Goal: Task Accomplishment & Management: Use online tool/utility

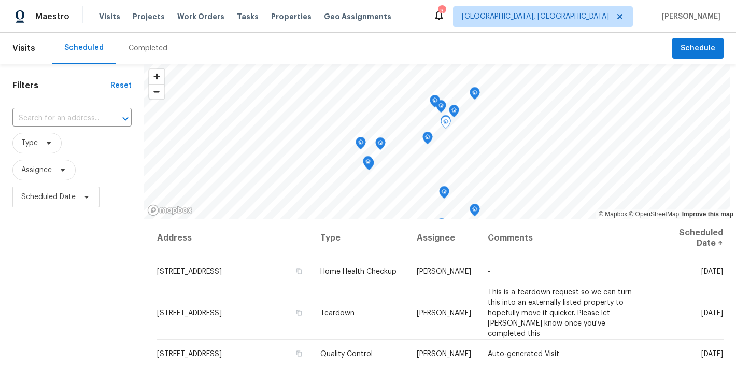
scroll to position [632, 0]
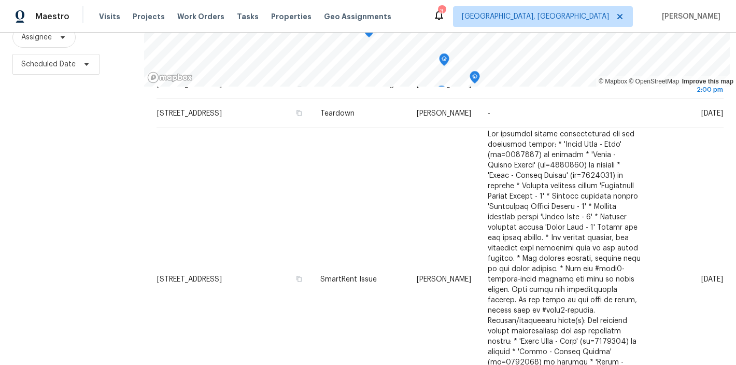
click at [85, 191] on div "Filters Reset ​ Type Assignee Scheduled Date" at bounding box center [72, 155] width 144 height 448
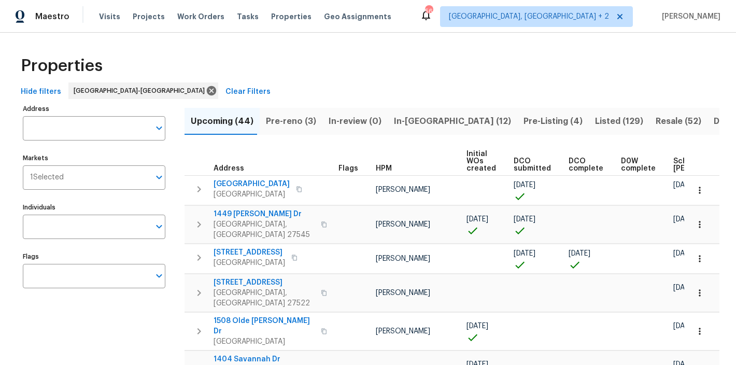
click at [209, 69] on div "Properties" at bounding box center [368, 65] width 703 height 33
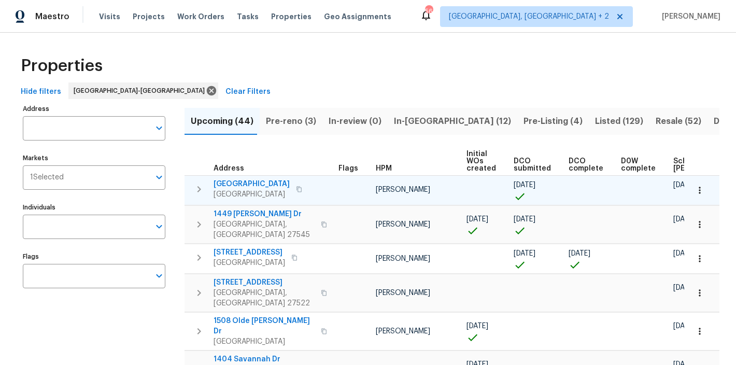
scroll to position [0, 144]
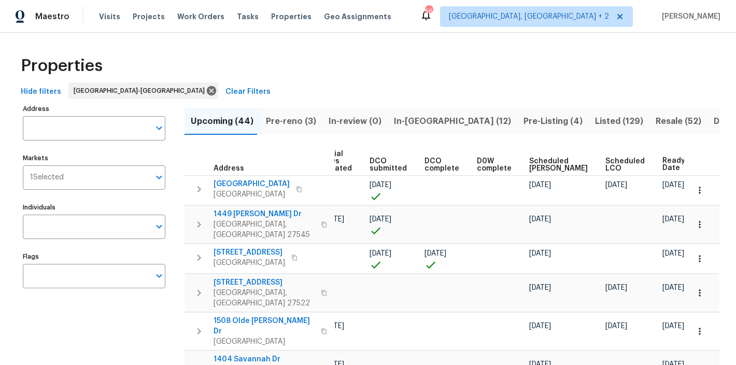
click at [350, 71] on div "Properties" at bounding box center [368, 65] width 703 height 33
click at [302, 121] on span "Pre-reno (3)" at bounding box center [291, 121] width 50 height 15
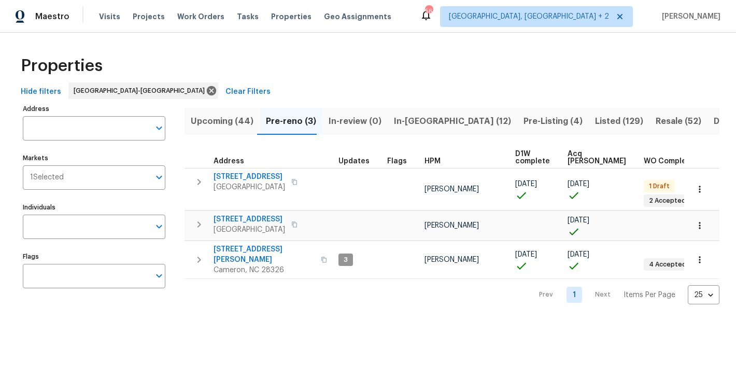
click at [227, 120] on span "Upcoming (44)" at bounding box center [222, 121] width 63 height 15
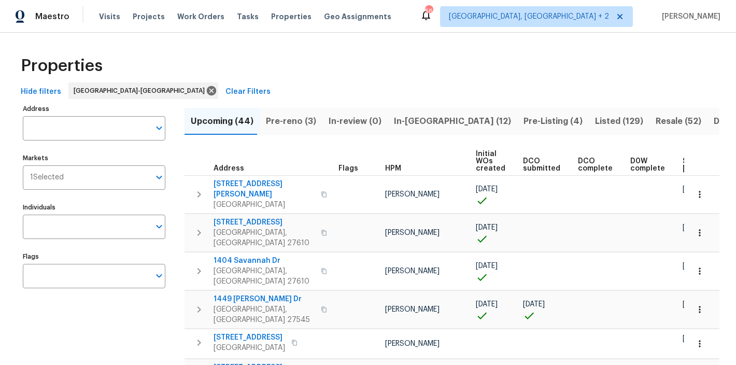
scroll to position [0, 142]
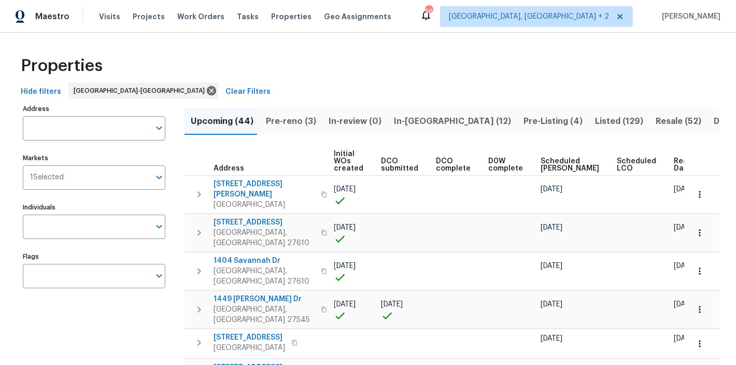
click at [674, 160] on span "Ready Date" at bounding box center [685, 165] width 23 height 15
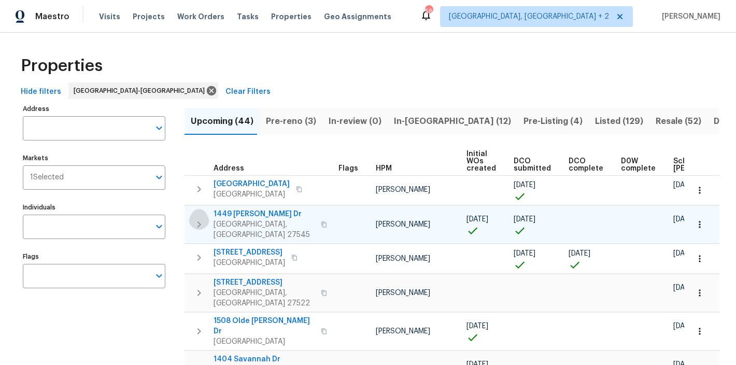
click at [198, 221] on icon "button" at bounding box center [200, 224] width 4 height 6
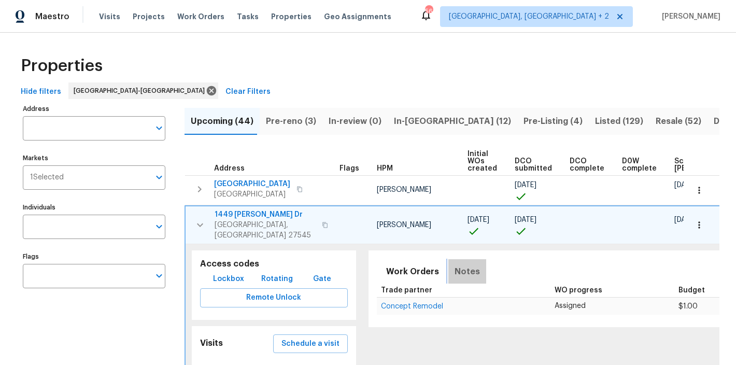
click at [462, 265] on span "Notes" at bounding box center [467, 272] width 25 height 15
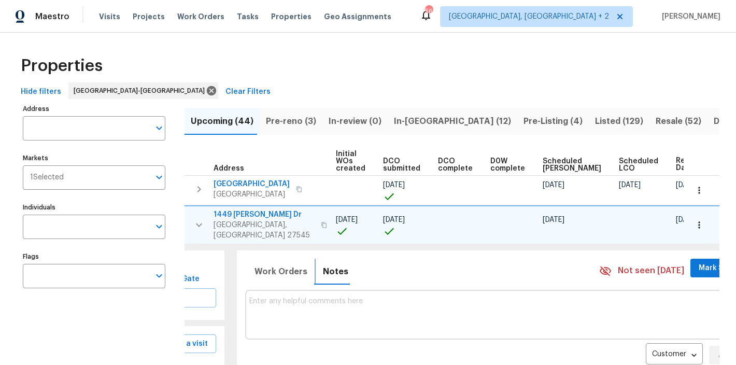
scroll to position [53, 0]
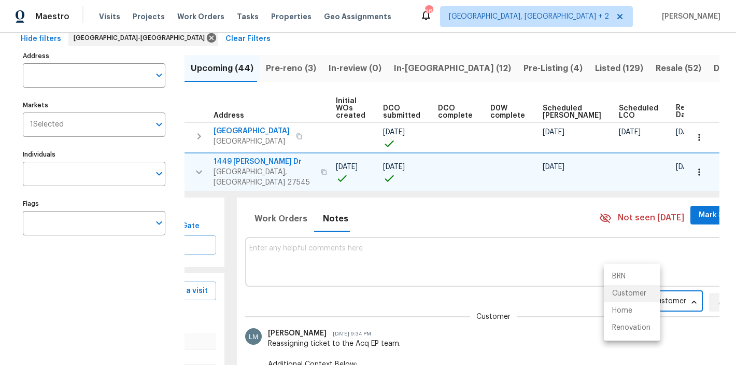
click at [642, 293] on body "Maestro Visits Projects Work Orders Tasks Properties Geo Assignments 56 Charles…" at bounding box center [368, 182] width 736 height 365
click at [642, 325] on li "Renovation" at bounding box center [632, 327] width 57 height 17
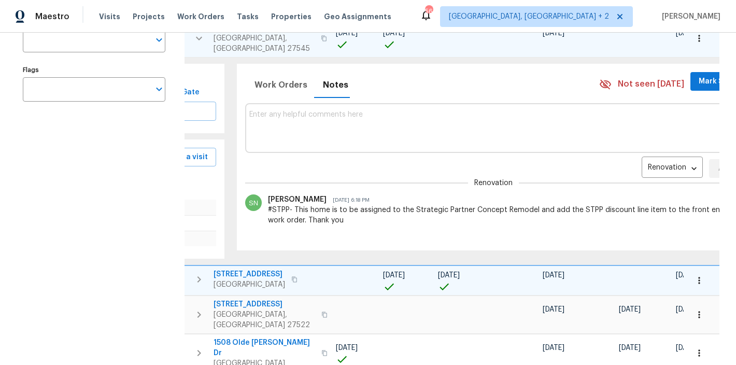
scroll to position [112, 0]
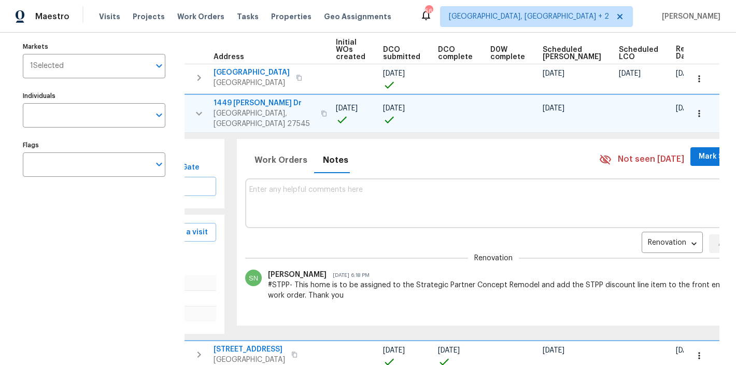
click at [695, 111] on icon "button" at bounding box center [699, 113] width 10 height 10
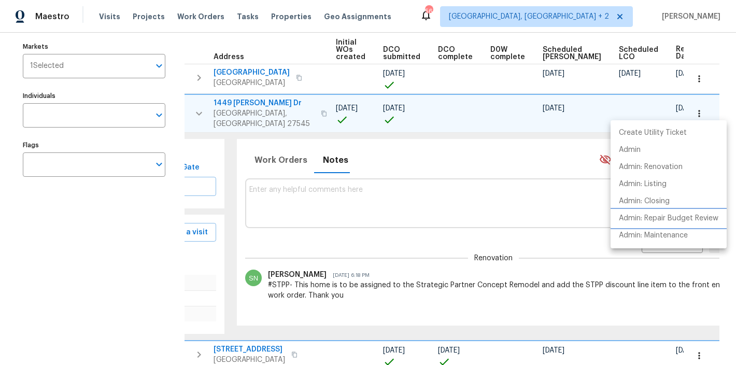
click at [706, 220] on p "Admin: Repair Budget Review" at bounding box center [669, 218] width 100 height 11
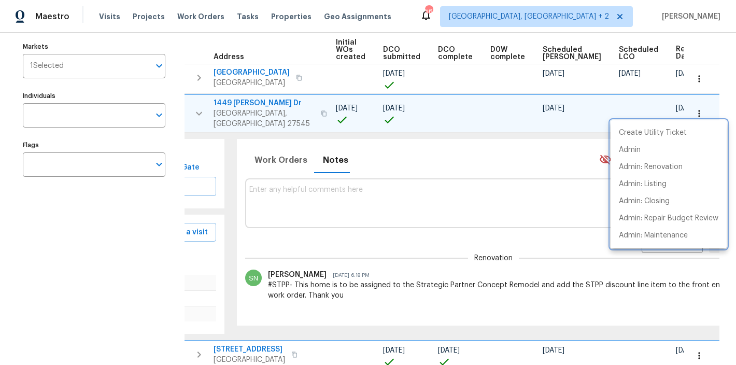
click at [322, 205] on div at bounding box center [368, 182] width 736 height 365
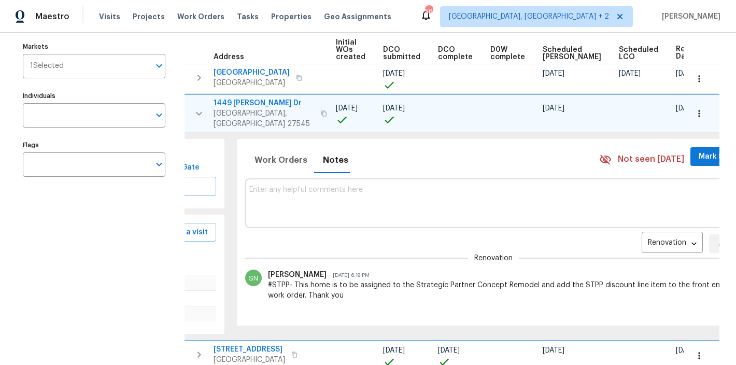
click at [302, 185] on div "Create Utility Ticket Admin Admin: Renovation Admin: Listing Admin: Closing Adm…" at bounding box center [368, 182] width 736 height 365
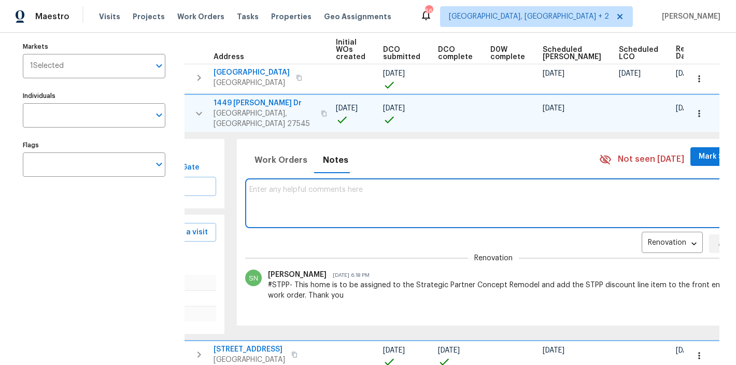
click at [302, 186] on textarea at bounding box center [494, 203] width 490 height 35
type textarea "Hard Cap: $20900"
drag, startPoint x: 700, startPoint y: 229, endPoint x: 689, endPoint y: 201, distance: 30.7
click at [709, 234] on button "Add" at bounding box center [725, 243] width 33 height 19
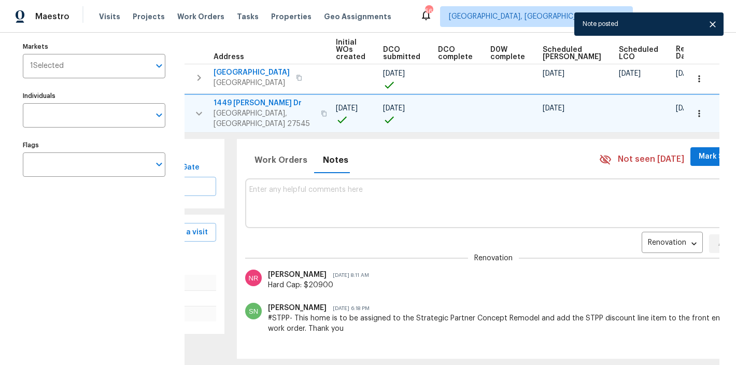
click at [715, 33] on div "Note posted" at bounding box center [649, 23] width 149 height 23
click at [715, 27] on icon "close" at bounding box center [713, 24] width 10 height 10
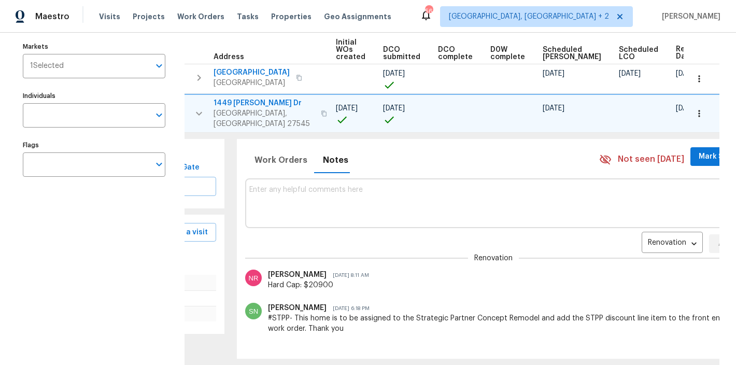
click at [201, 113] on icon "button" at bounding box center [199, 113] width 12 height 12
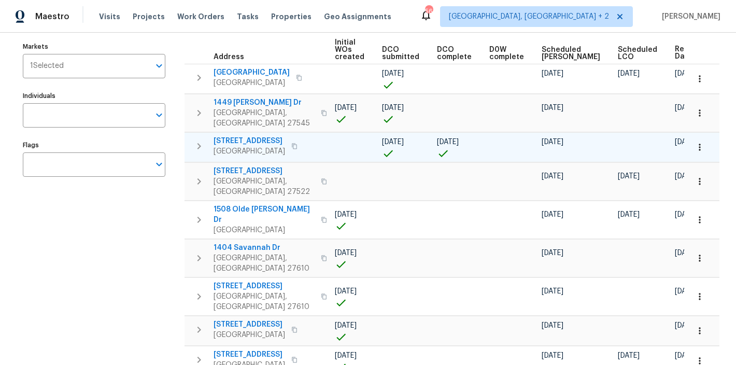
scroll to position [0, 144]
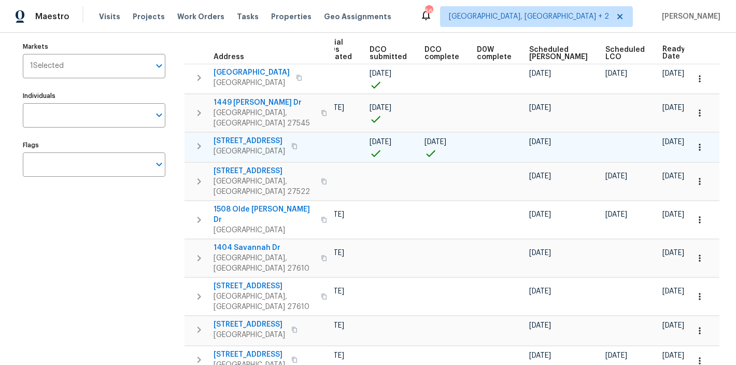
click at [194, 140] on icon "button" at bounding box center [199, 146] width 12 height 12
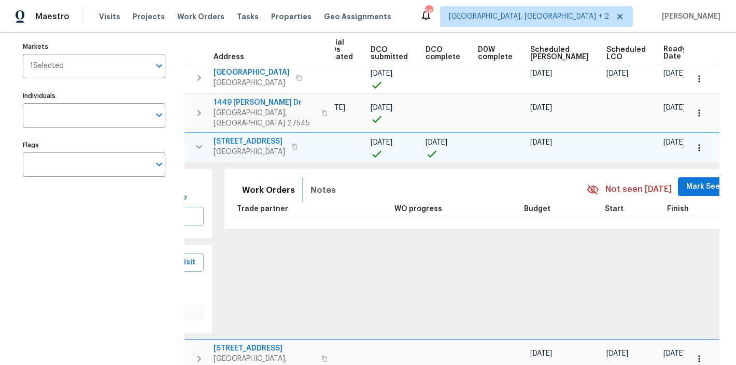
click at [313, 185] on span "Notes" at bounding box center [323, 190] width 25 height 15
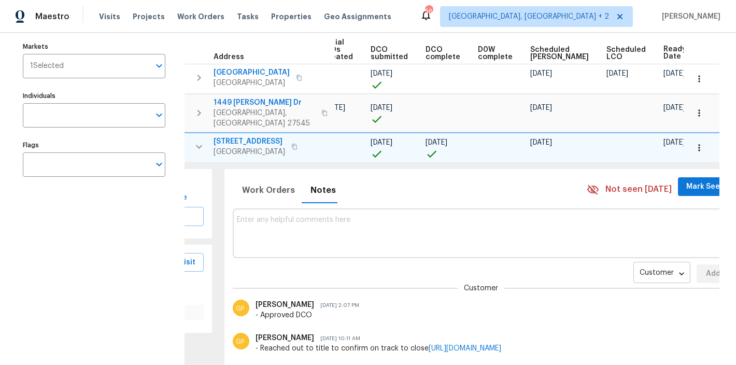
click at [616, 261] on body "Maestro Visits Projects Work Orders Tasks Properties Geo Assignments 56 Charles…" at bounding box center [368, 182] width 736 height 365
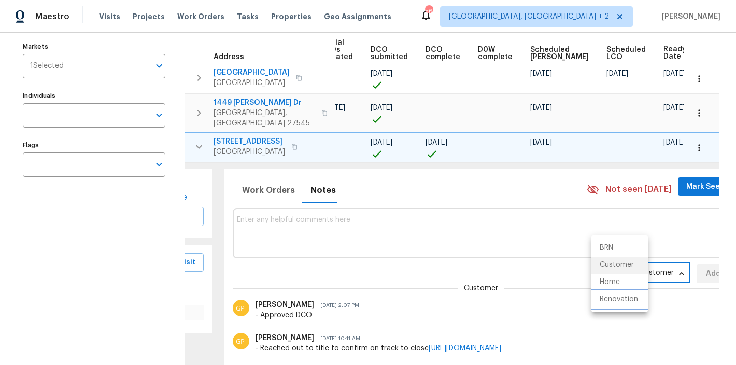
click at [627, 300] on li "Renovation" at bounding box center [620, 299] width 57 height 17
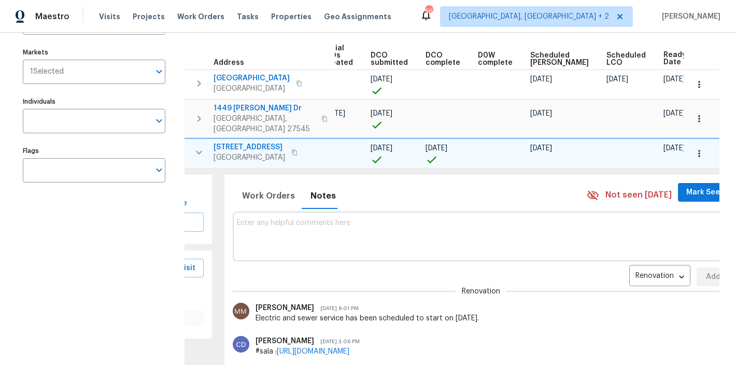
scroll to position [0, 0]
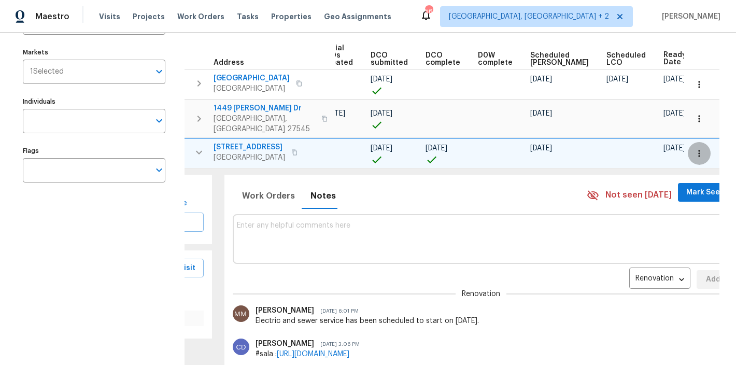
click at [694, 148] on icon "button" at bounding box center [699, 153] width 10 height 10
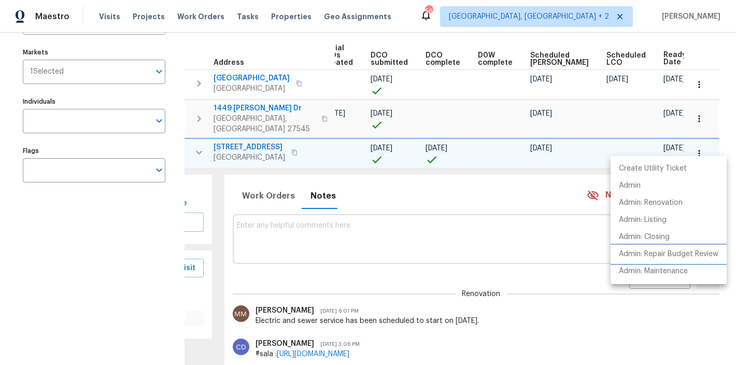
click at [681, 255] on p "Admin: Repair Budget Review" at bounding box center [669, 254] width 100 height 11
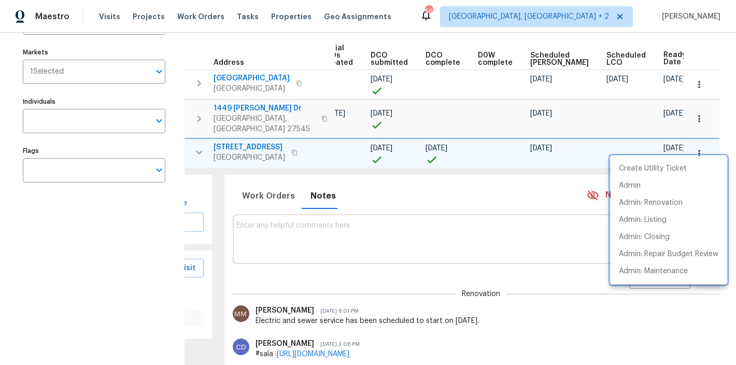
click at [329, 222] on div at bounding box center [368, 182] width 736 height 365
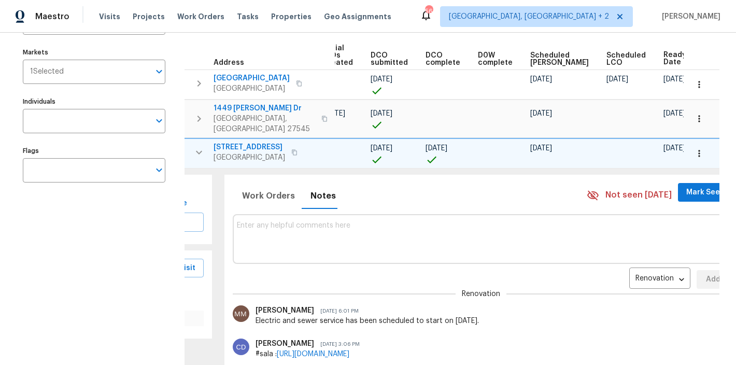
click at [290, 221] on textarea at bounding box center [482, 238] width 490 height 35
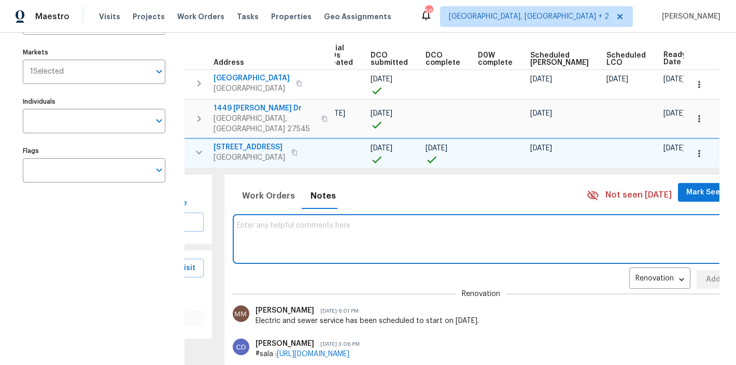
click at [290, 221] on textarea at bounding box center [482, 238] width 490 height 35
type textarea "Hard Cap: $11132"
click at [705, 273] on span "Add" at bounding box center [713, 279] width 17 height 13
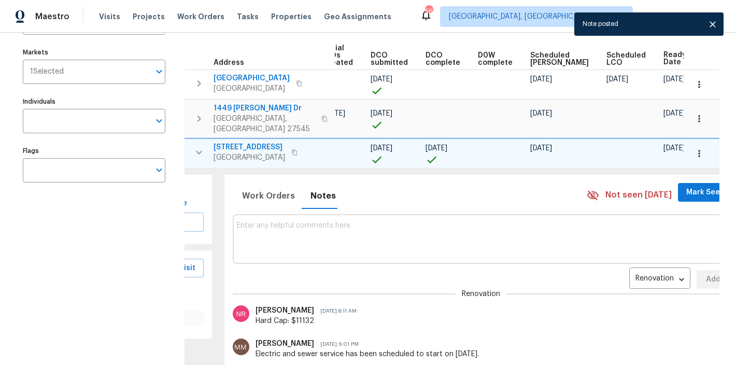
click at [194, 147] on icon "button" at bounding box center [199, 152] width 12 height 12
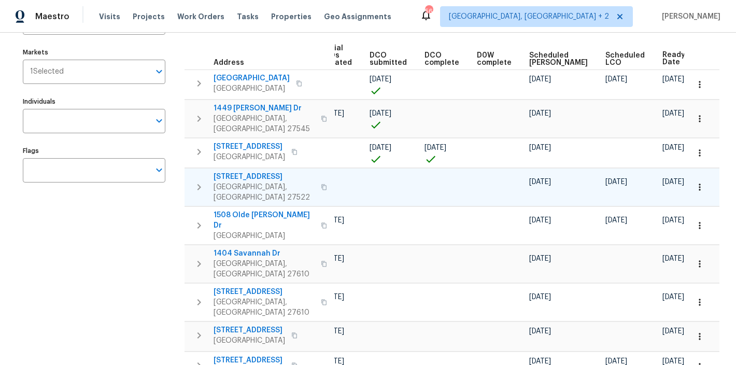
click at [197, 181] on icon "button" at bounding box center [199, 187] width 12 height 12
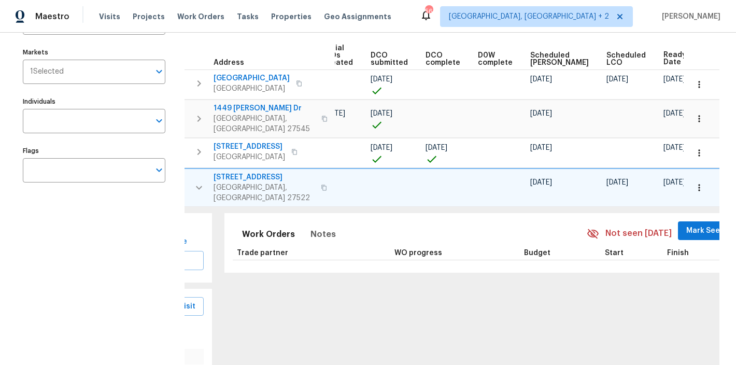
click at [292, 222] on div "Work Orders Notes" at bounding box center [287, 234] width 109 height 25
click at [311, 227] on span "Notes" at bounding box center [323, 234] width 25 height 15
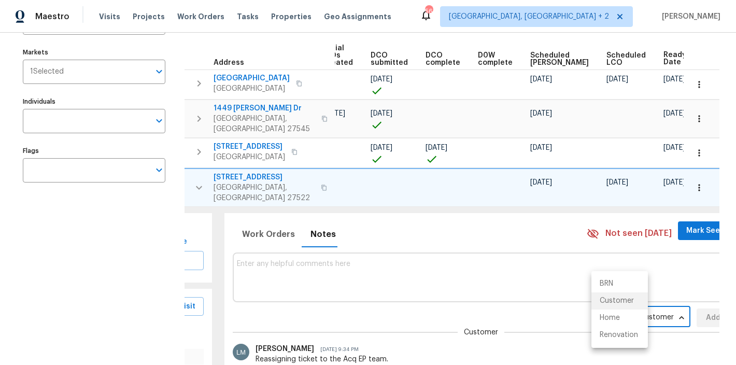
click at [610, 295] on body "Maestro Visits Projects Work Orders Tasks Properties Geo Assignments 56 Charles…" at bounding box center [368, 182] width 736 height 365
click at [610, 337] on li "Renovation" at bounding box center [620, 335] width 57 height 17
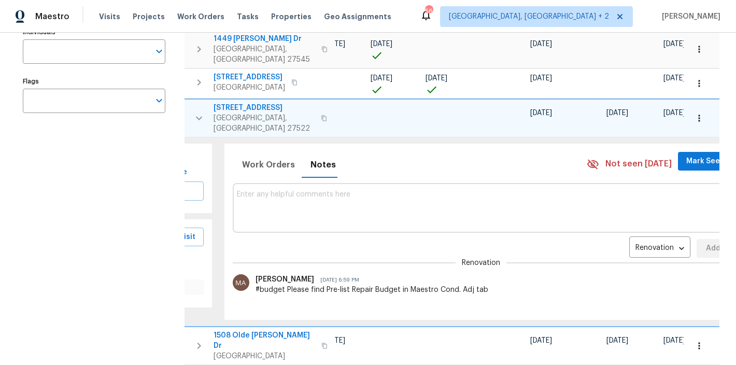
scroll to position [157, 0]
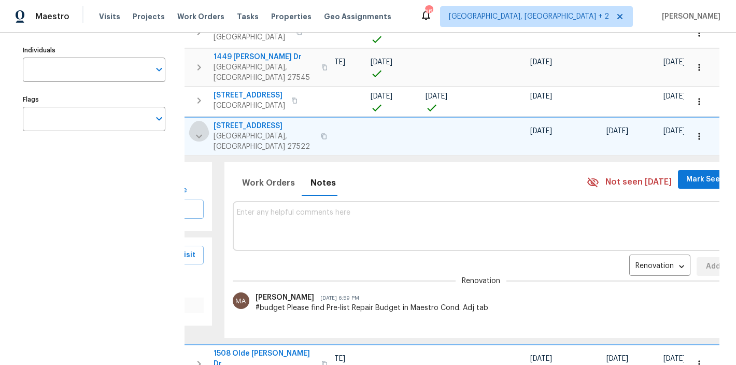
click at [204, 130] on icon "button" at bounding box center [199, 136] width 12 height 12
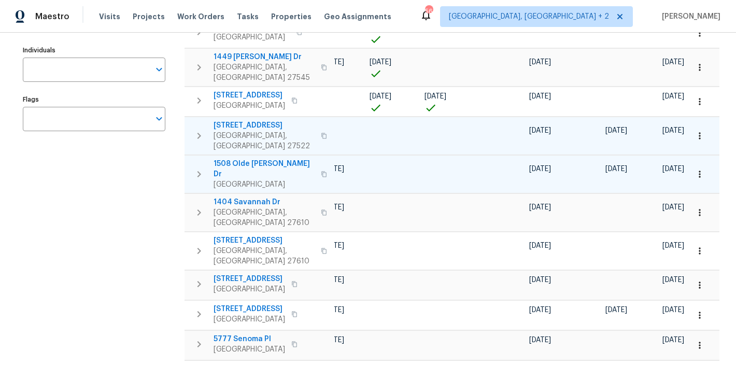
click at [199, 171] on icon "button" at bounding box center [200, 174] width 4 height 6
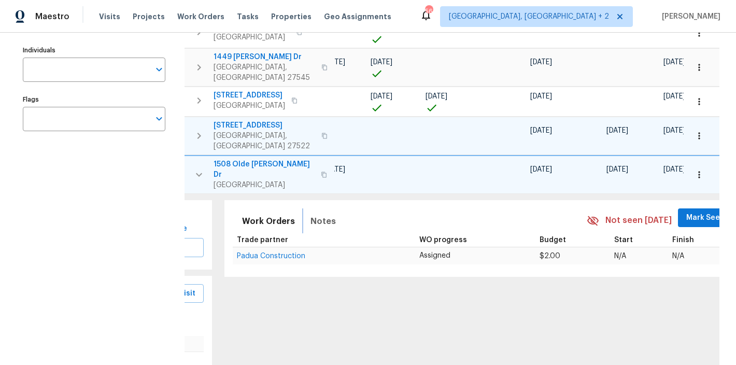
click at [311, 214] on span "Notes" at bounding box center [323, 221] width 25 height 15
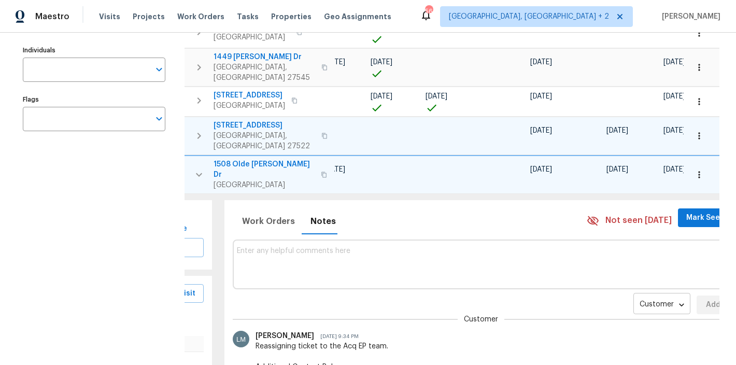
click at [616, 282] on body "Maestro Visits Projects Work Orders Tasks Properties Geo Assignments 56 Charles…" at bounding box center [368, 182] width 736 height 365
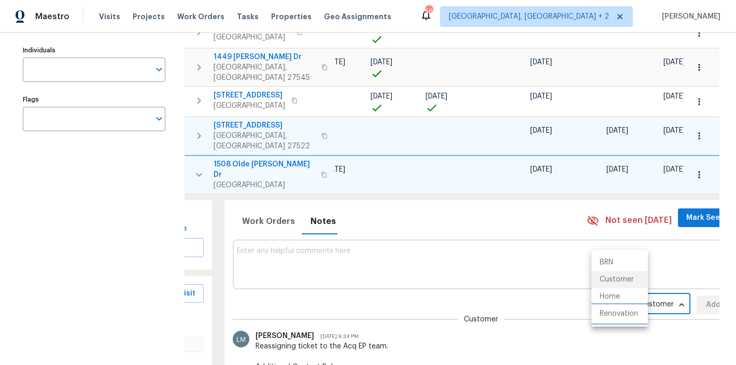
click at [606, 319] on li "Renovation" at bounding box center [620, 313] width 57 height 17
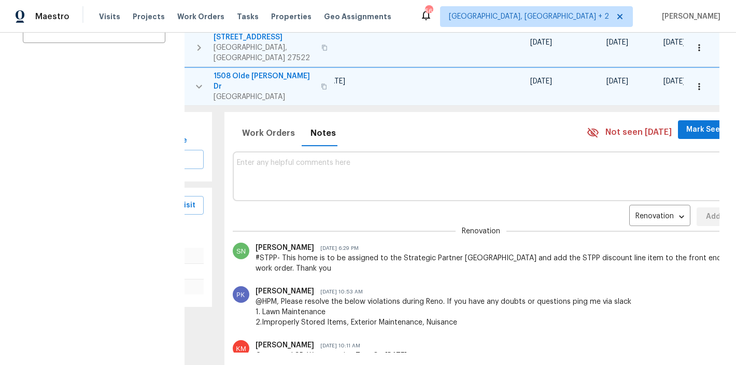
scroll to position [0, 0]
click at [700, 75] on button "button" at bounding box center [699, 86] width 23 height 23
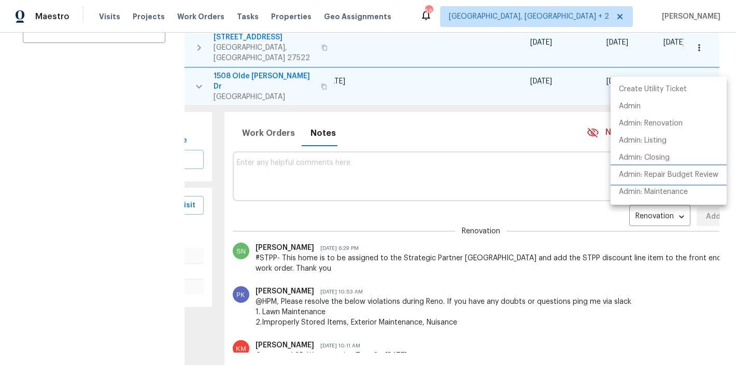
click at [669, 180] on p "Admin: Repair Budget Review" at bounding box center [669, 175] width 100 height 11
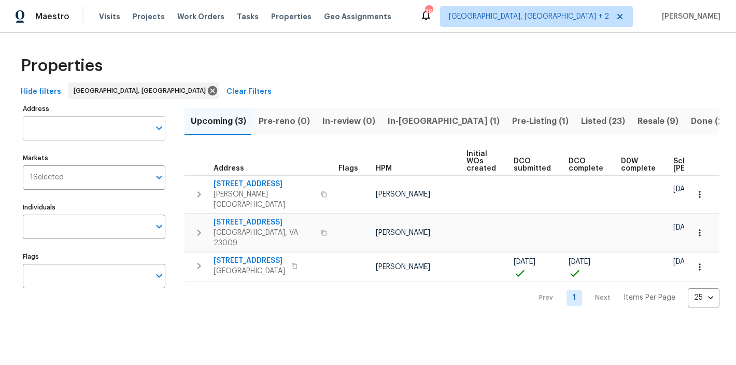
click at [72, 126] on input "Address" at bounding box center [86, 128] width 127 height 24
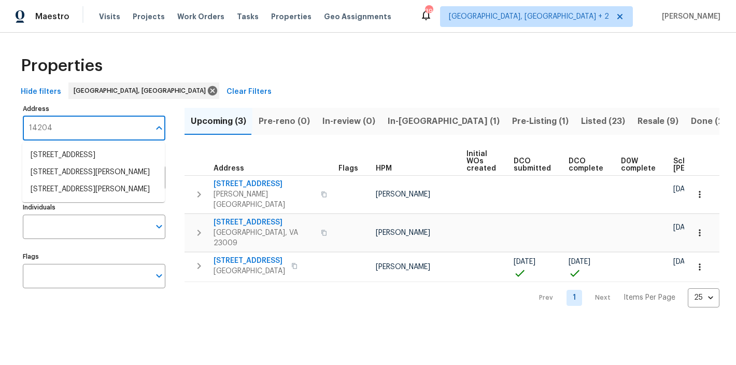
type input "14204"
click at [73, 181] on li "14204 Howlett Line Dr South Chesterfield VA 23834" at bounding box center [93, 172] width 143 height 17
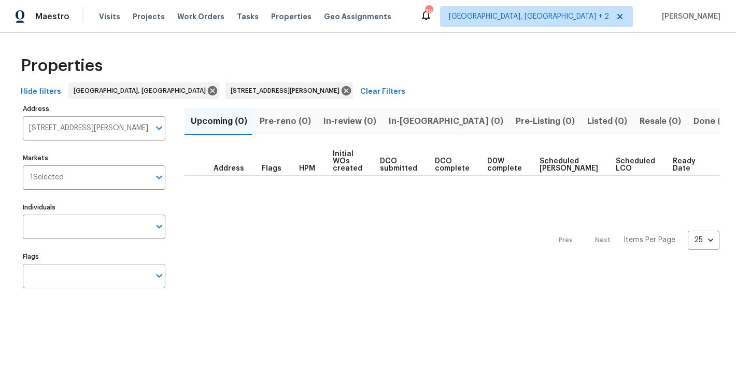
click at [694, 122] on span "Done (1)" at bounding box center [711, 121] width 34 height 15
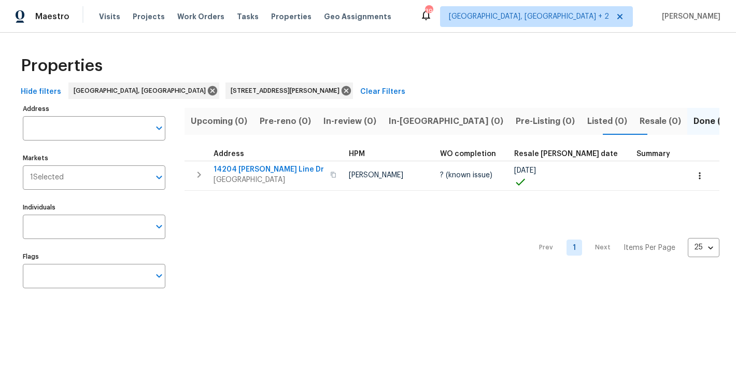
type input "14204 Howlett Line Dr South Chesterfield VA 23834"
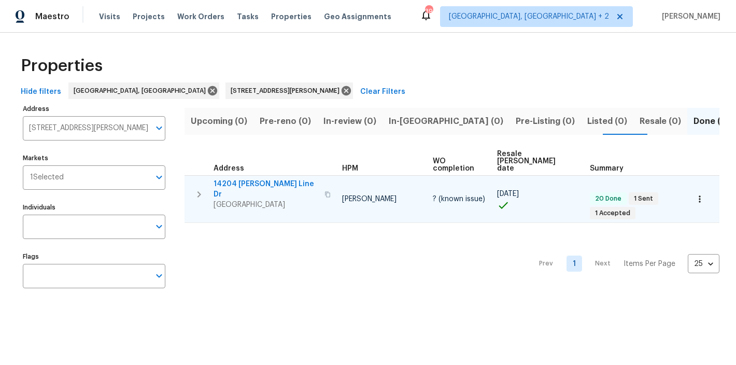
click at [244, 179] on span "14204 [PERSON_NAME] Line Dr" at bounding box center [266, 189] width 105 height 21
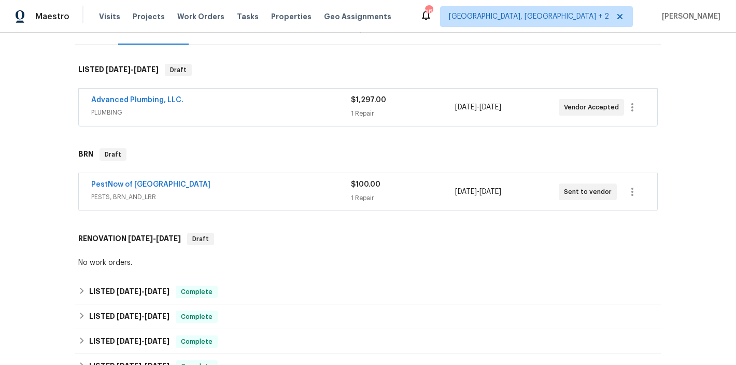
scroll to position [116, 0]
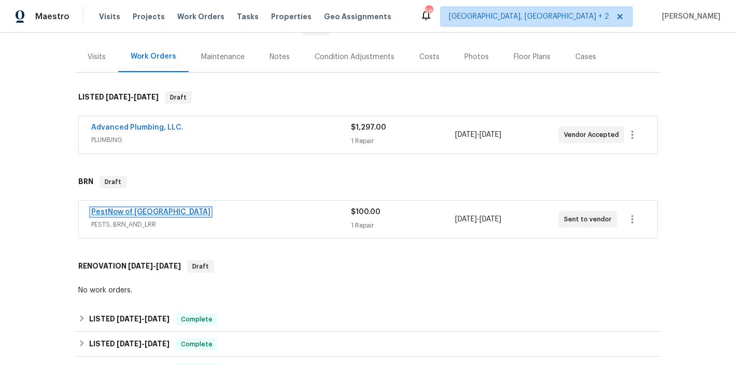
click at [144, 216] on link "PestNow of [GEOGRAPHIC_DATA]" at bounding box center [150, 211] width 119 height 7
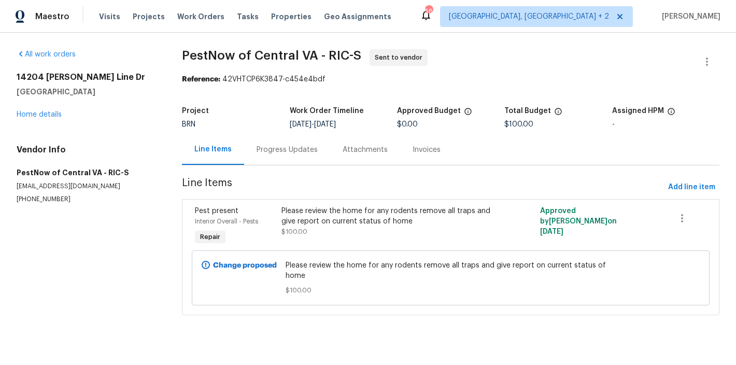
click at [288, 151] on div "Progress Updates" at bounding box center [287, 150] width 61 height 10
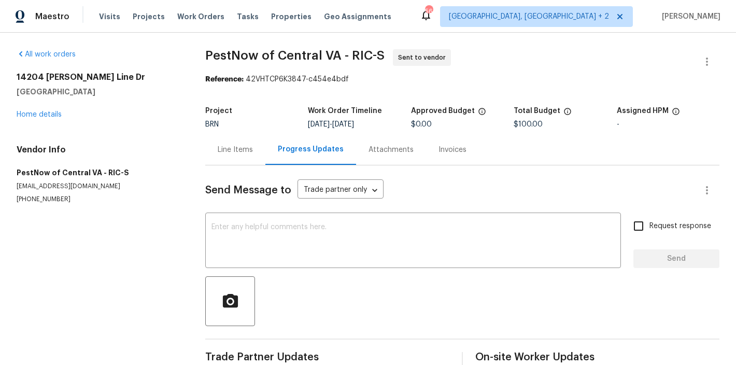
click at [233, 146] on div "Line Items" at bounding box center [235, 150] width 35 height 10
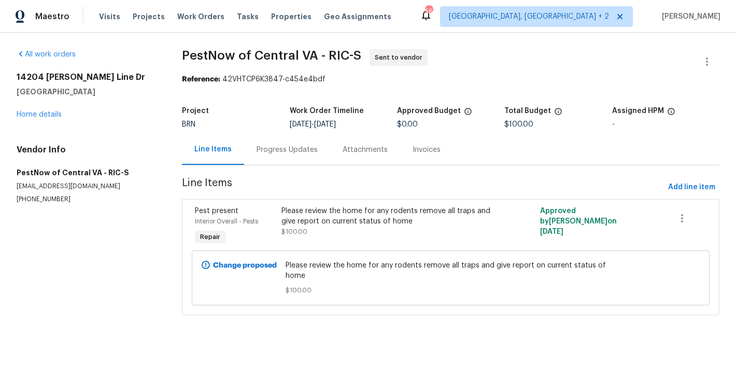
click at [52, 110] on div "14204 Howlett Line Dr South Chesterfield, VA 23834 Home details" at bounding box center [87, 96] width 141 height 48
click at [44, 117] on link "Home details" at bounding box center [39, 114] width 45 height 7
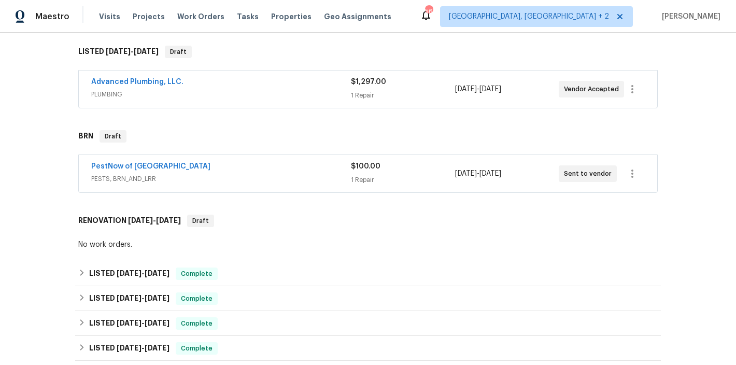
scroll to position [166, 0]
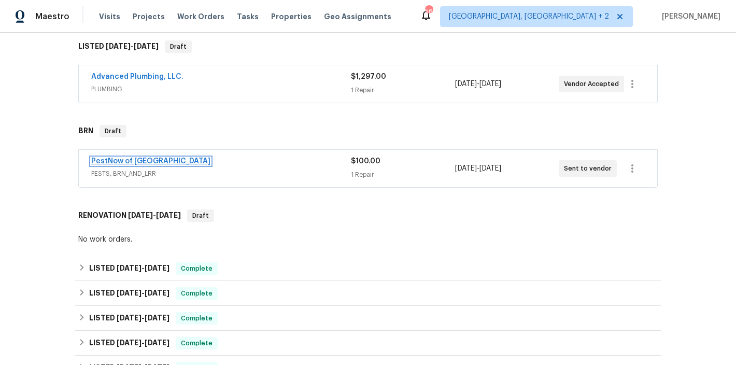
click at [111, 165] on link "PestNow of Central VA" at bounding box center [150, 161] width 119 height 7
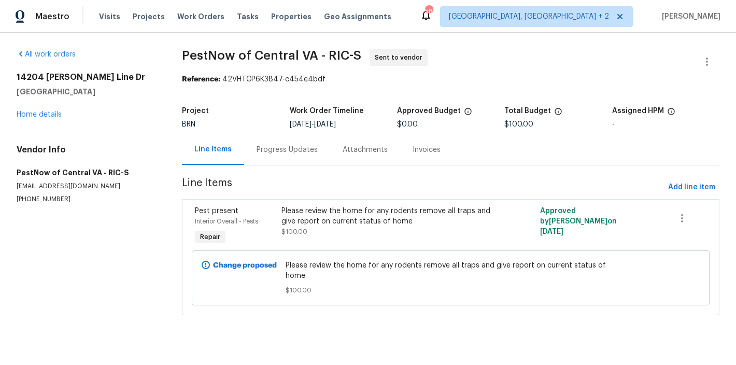
click at [296, 151] on div "Progress Updates" at bounding box center [287, 150] width 61 height 10
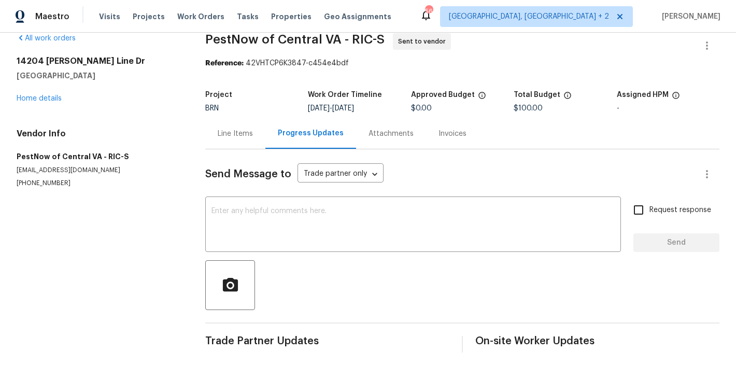
scroll to position [28, 0]
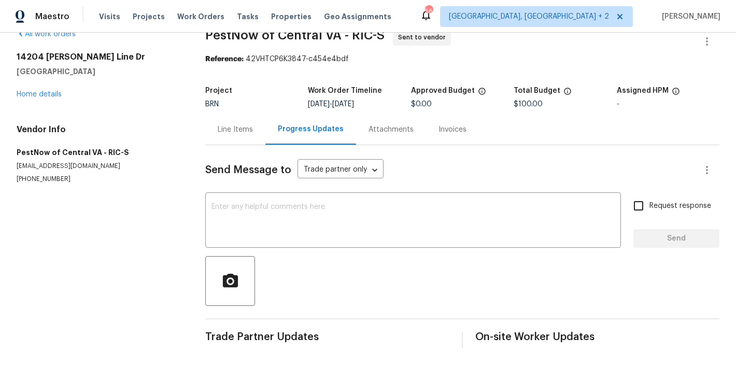
click at [229, 124] on div "Line Items" at bounding box center [235, 129] width 35 height 10
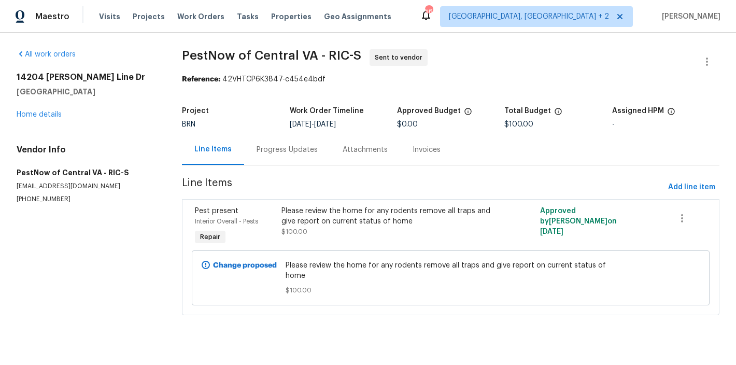
click at [272, 139] on div "Progress Updates" at bounding box center [287, 149] width 86 height 31
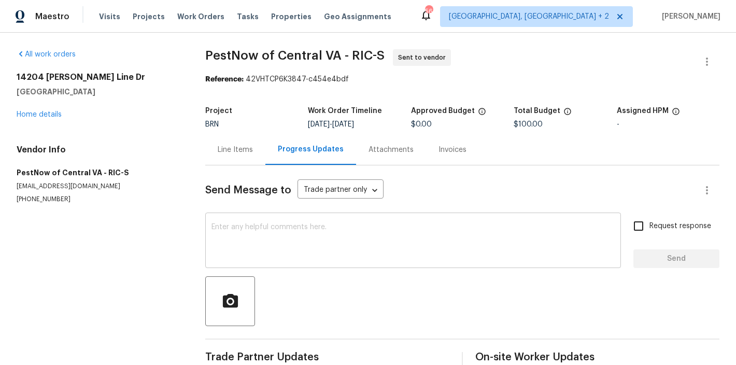
click at [277, 228] on textarea at bounding box center [413, 242] width 403 height 36
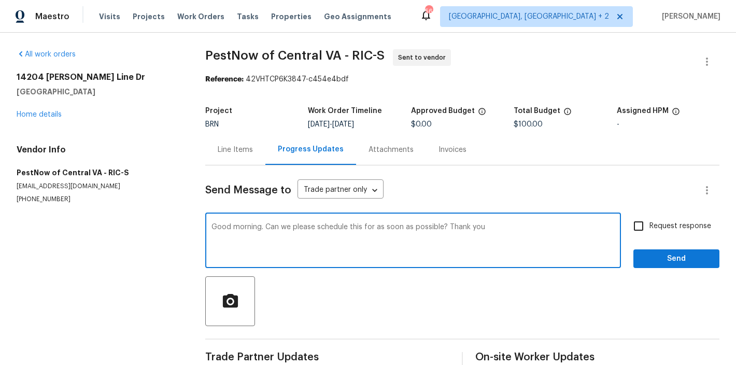
type textarea "Good morning. Can we please schedule this for as soon as possible? Thank you"
click at [634, 225] on input "Request response" at bounding box center [639, 226] width 22 height 22
checkbox input "true"
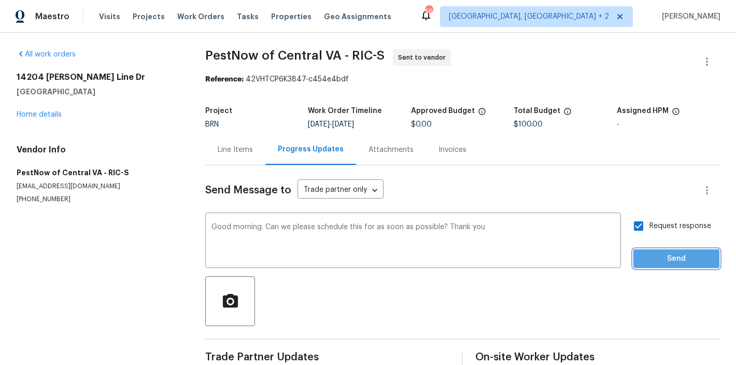
click at [683, 263] on span "Send" at bounding box center [676, 259] width 69 height 13
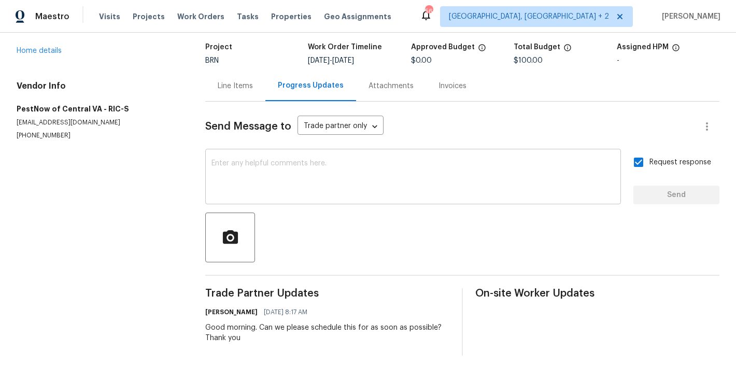
scroll to position [64, 0]
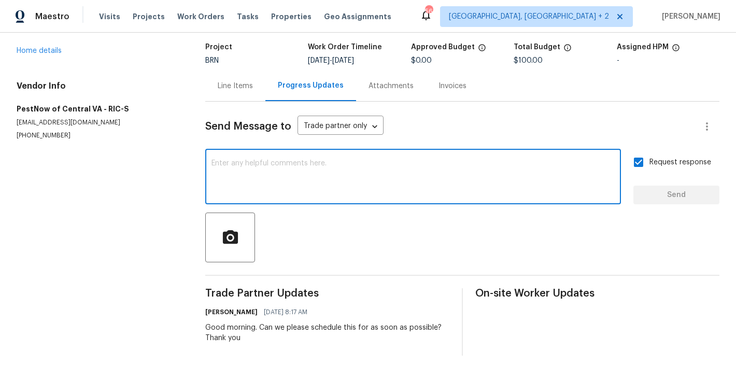
click at [308, 166] on textarea at bounding box center [413, 178] width 403 height 36
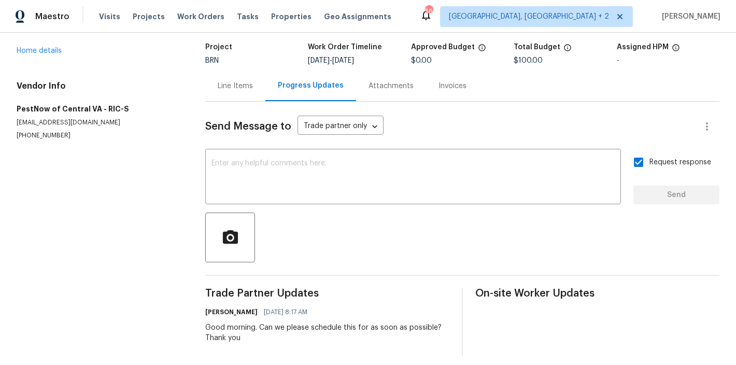
click at [229, 75] on div "Line Items" at bounding box center [235, 86] width 60 height 31
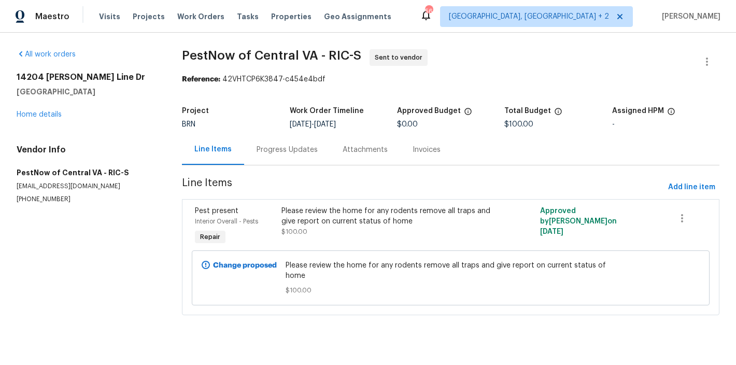
click at [331, 219] on div "Please review the home for any rodents remove all traps and give report on curr…" at bounding box center [387, 216] width 210 height 21
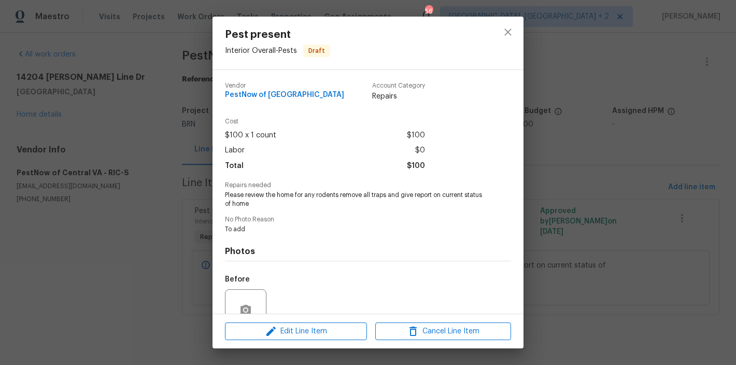
scroll to position [95, 0]
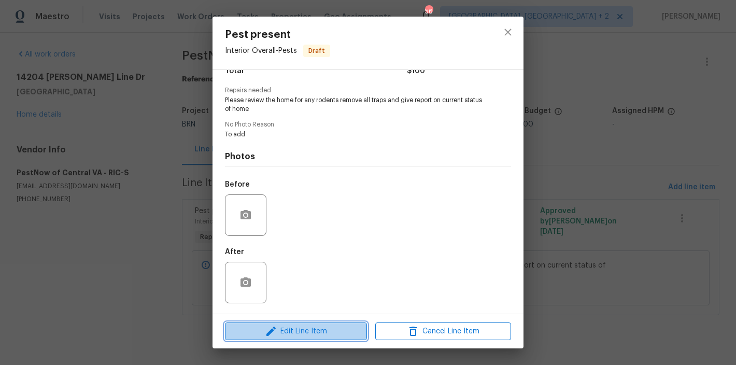
click at [322, 329] on span "Edit Line Item" at bounding box center [296, 331] width 136 height 13
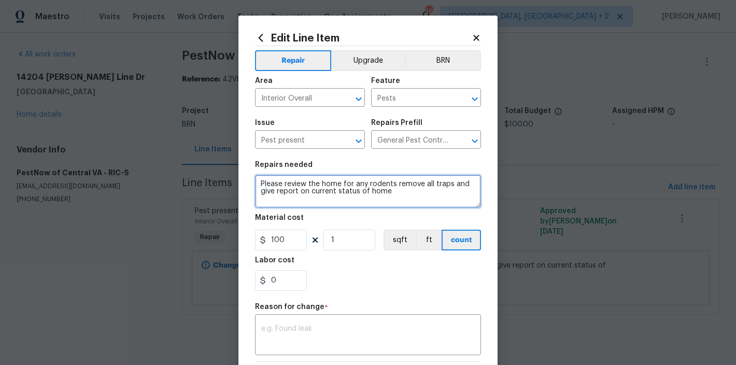
click at [447, 184] on textarea "Please review the home for any rodents remove all traps and give report on curr…" at bounding box center [368, 191] width 226 height 33
type textarea "Please review the home for any rodents remove all traps, complete an exclusion …"
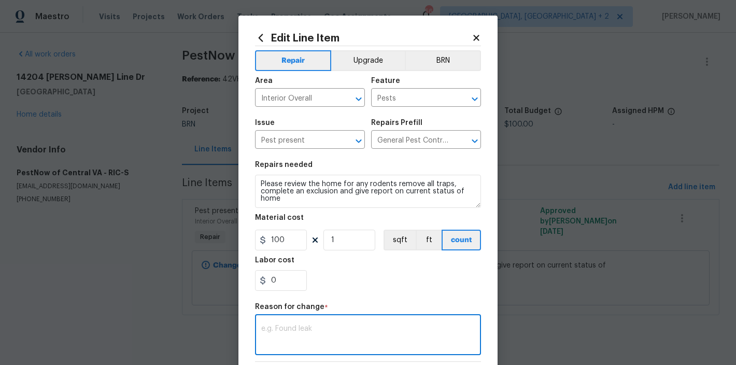
click at [310, 330] on textarea at bounding box center [368, 336] width 214 height 22
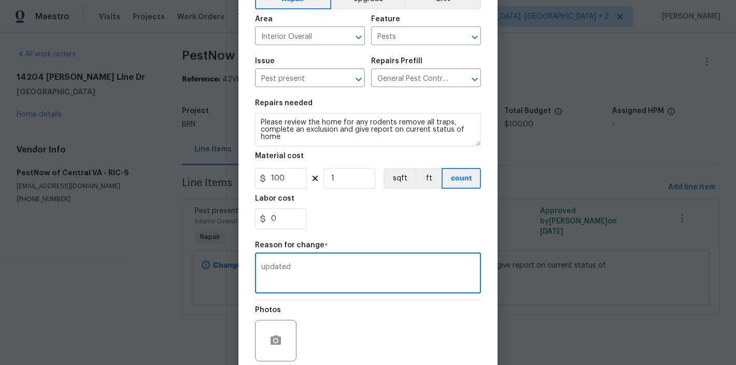
scroll to position [101, 0]
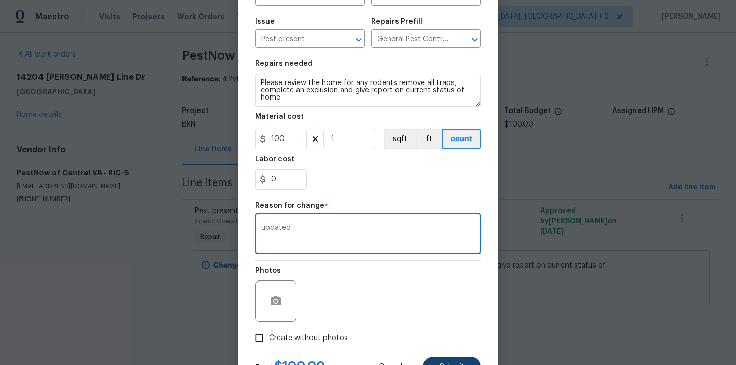
type textarea "updated"
click at [459, 360] on button "Submit" at bounding box center [452, 367] width 58 height 21
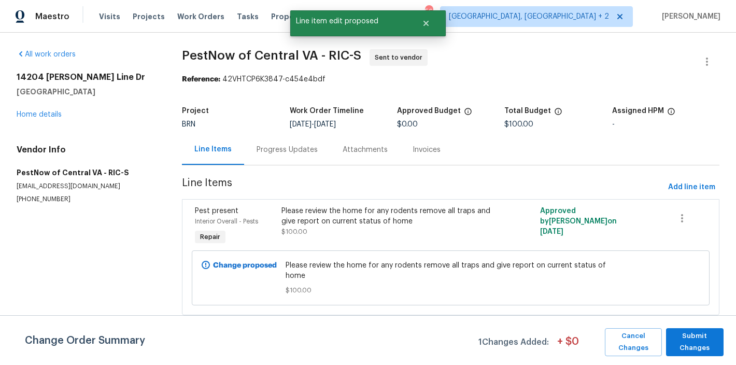
scroll to position [0, 0]
click at [698, 334] on span "Submit Changes" at bounding box center [695, 342] width 47 height 24
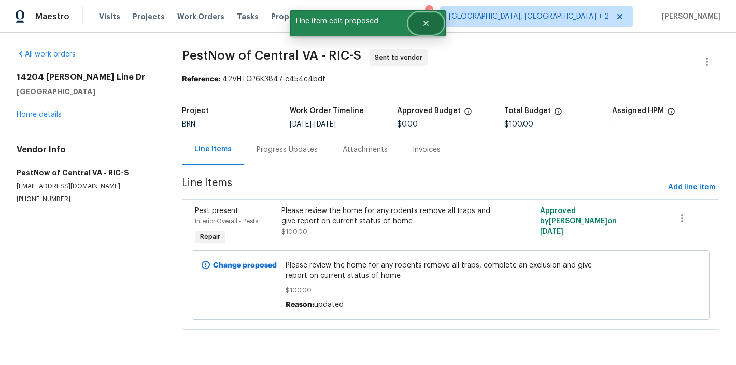
click at [424, 18] on button "Close" at bounding box center [426, 23] width 34 height 21
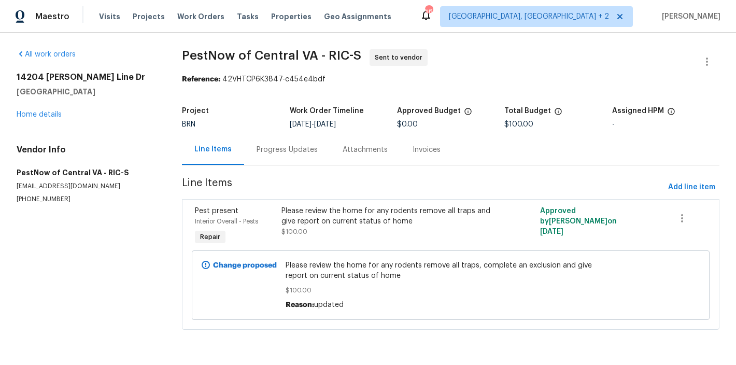
click at [459, 15] on div "Maestro Visits Projects Work Orders Tasks Properties Geo Assignments 56 Charles…" at bounding box center [368, 16] width 736 height 33
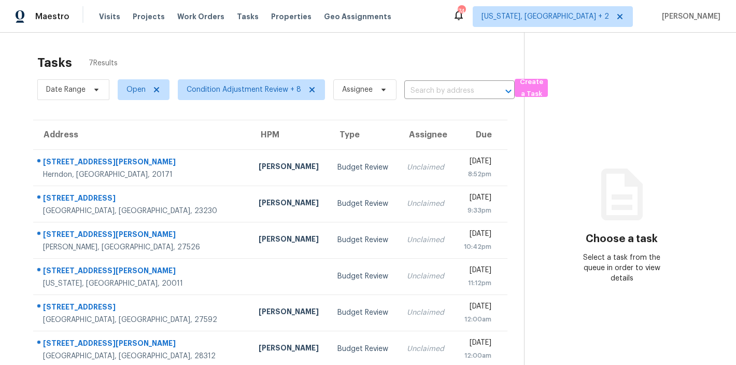
click at [210, 53] on div "Tasks 7 Results" at bounding box center [280, 62] width 487 height 27
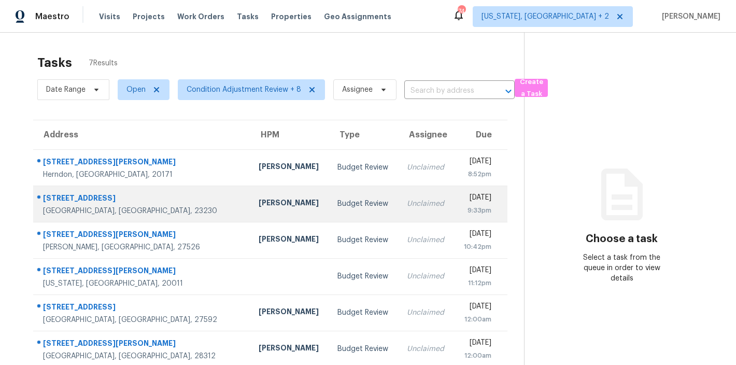
scroll to position [54, 0]
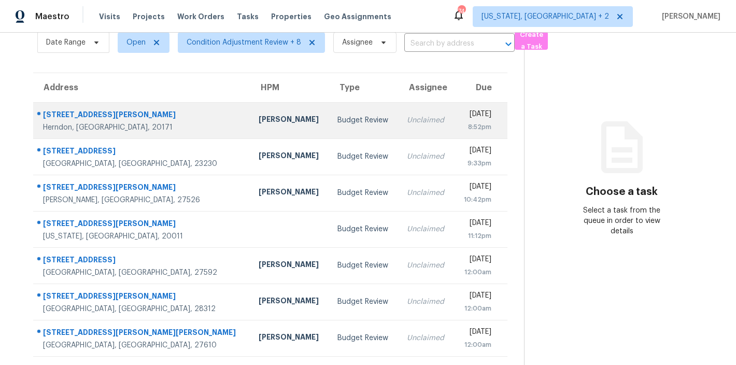
click at [251, 120] on td "Nicolas Campuzano" at bounding box center [290, 120] width 79 height 36
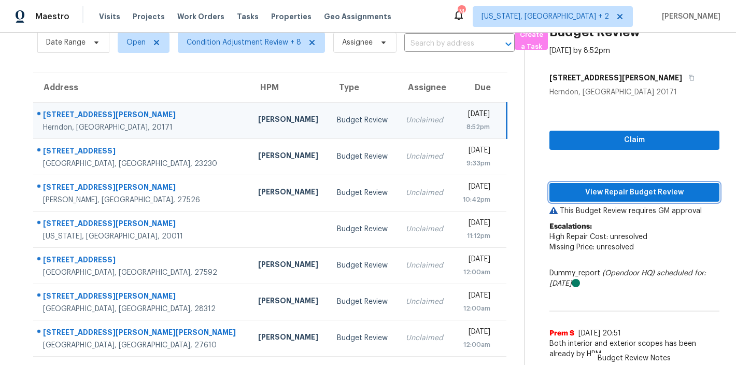
click at [659, 186] on span "View Repair Budget Review" at bounding box center [635, 192] width 154 height 13
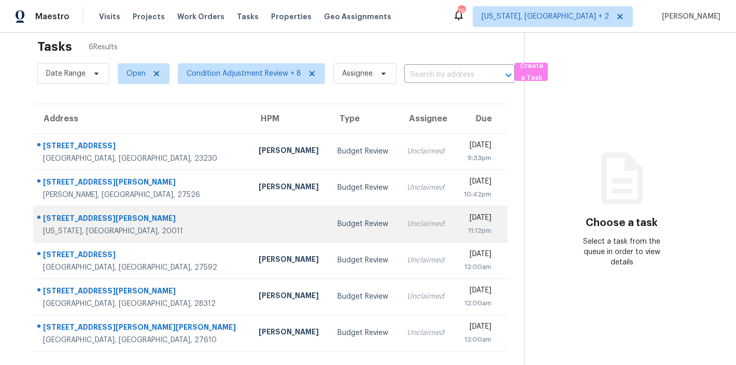
scroll to position [40, 0]
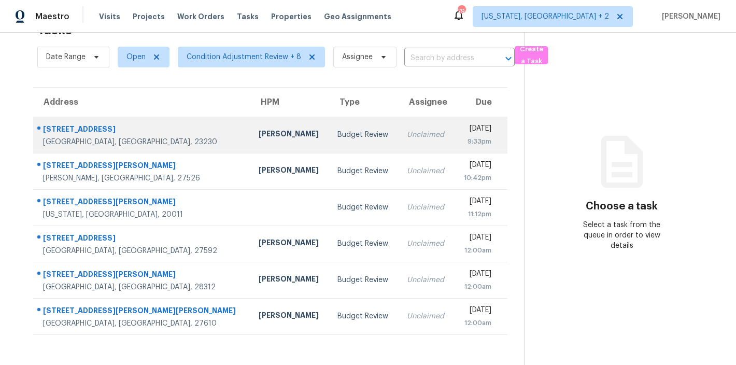
click at [329, 121] on td "Budget Review" at bounding box center [363, 135] width 69 height 36
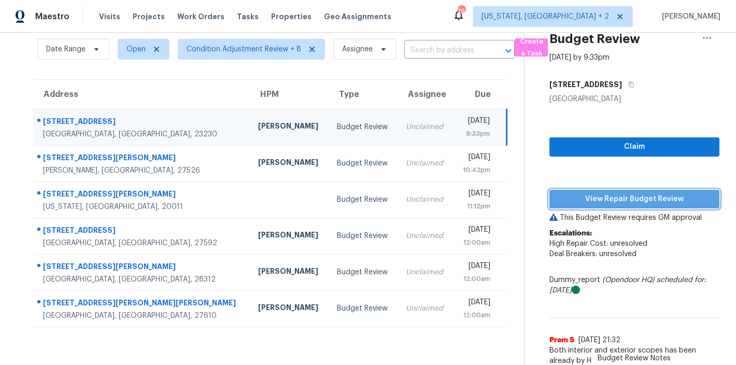
click at [639, 198] on span "View Repair Budget Review" at bounding box center [635, 199] width 154 height 13
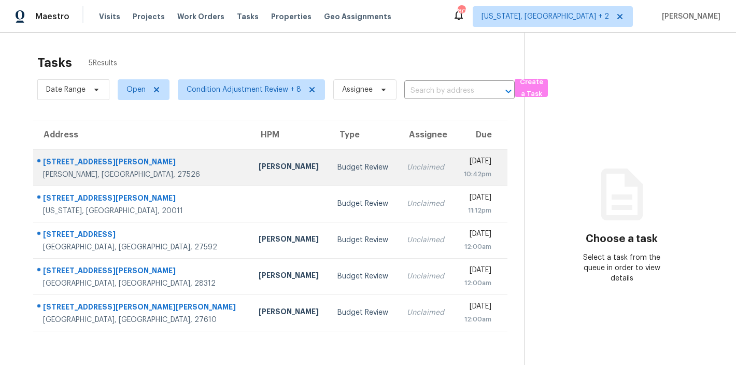
click at [338, 171] on div "Budget Review" at bounding box center [364, 167] width 53 height 10
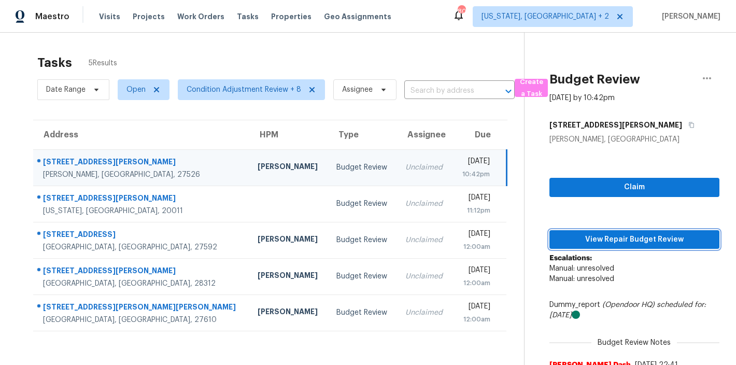
click at [630, 240] on span "View Repair Budget Review" at bounding box center [635, 239] width 154 height 13
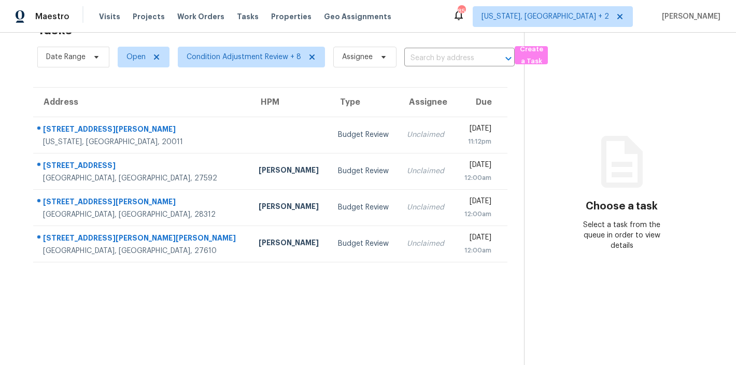
scroll to position [40, 0]
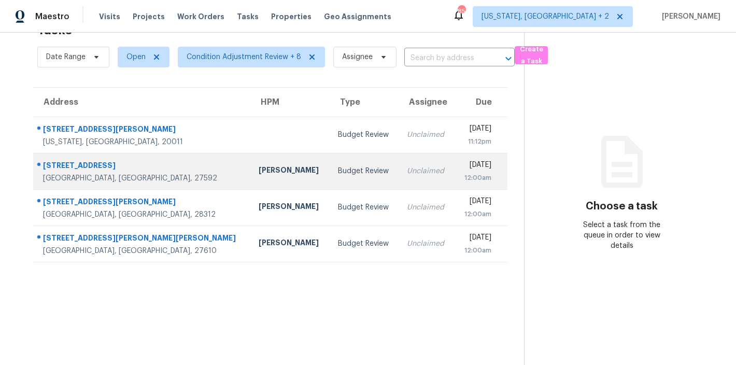
click at [251, 174] on td "[PERSON_NAME]" at bounding box center [290, 171] width 79 height 36
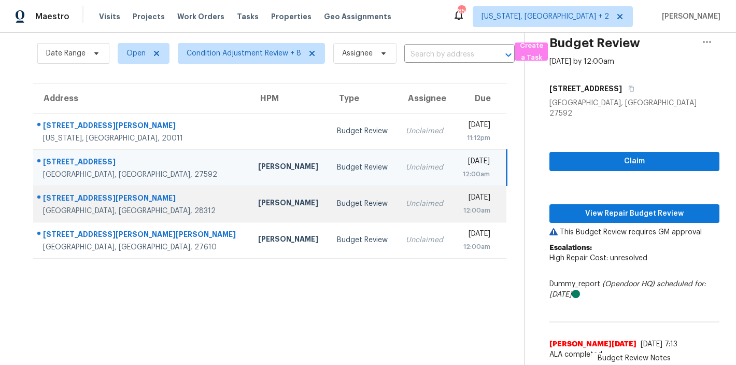
click at [329, 217] on td "Budget Review" at bounding box center [363, 204] width 69 height 36
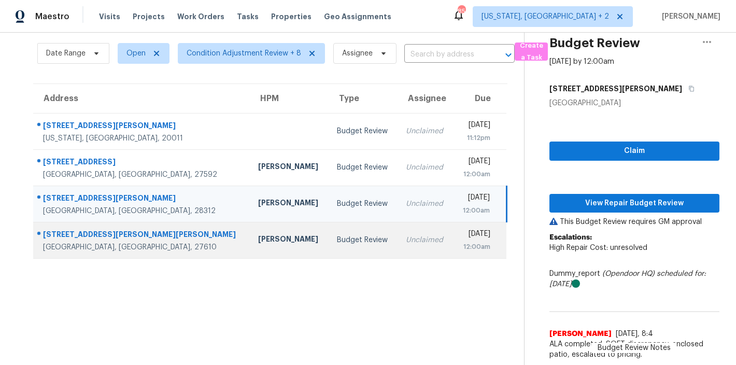
click at [329, 239] on td "Budget Review" at bounding box center [363, 240] width 69 height 36
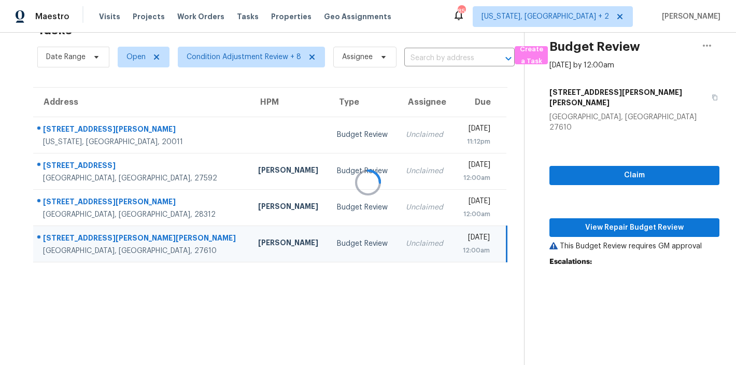
scroll to position [44, 0]
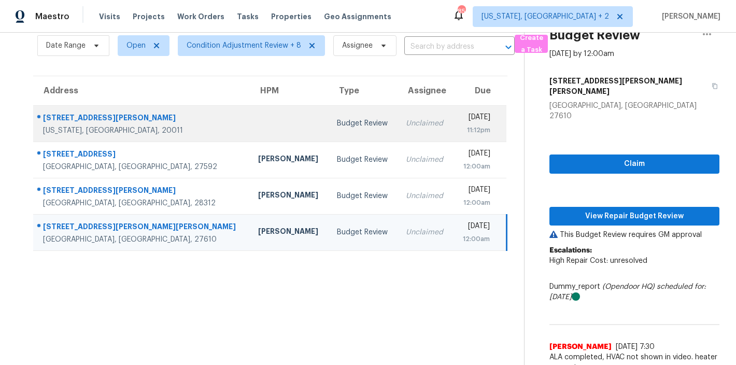
click at [258, 122] on div at bounding box center [289, 123] width 62 height 3
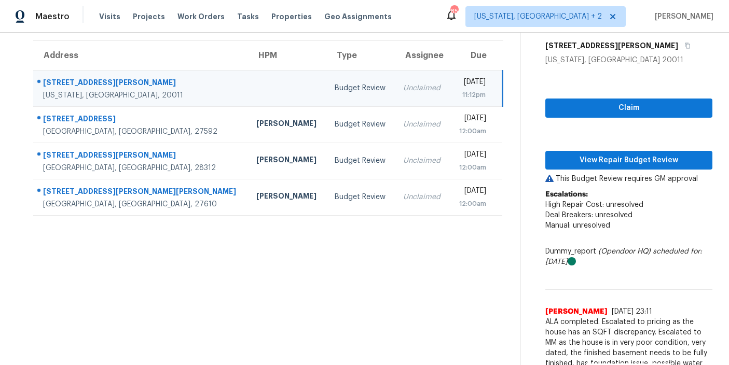
scroll to position [127, 0]
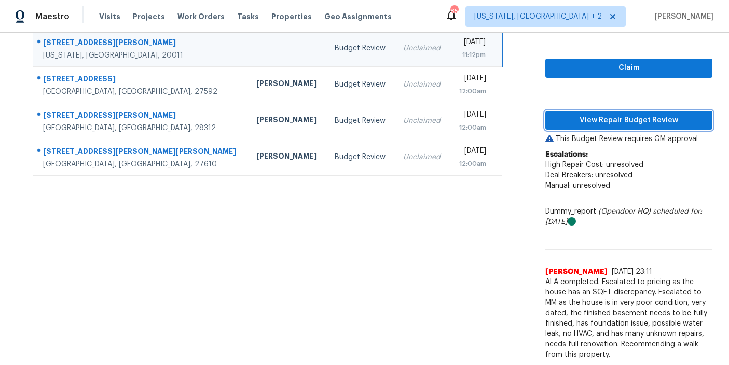
click at [633, 114] on span "View Repair Budget Review" at bounding box center [628, 120] width 150 height 13
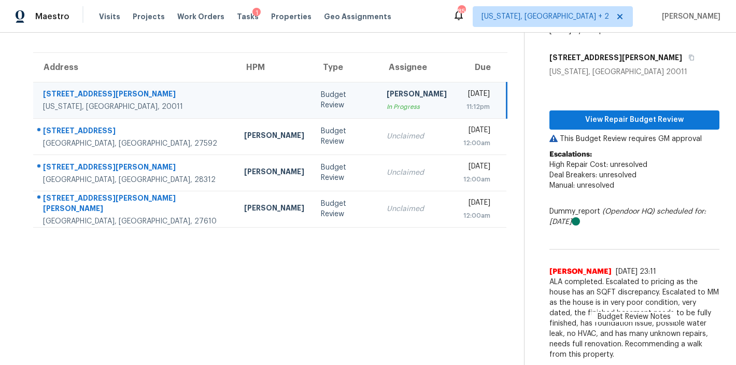
scroll to position [75, 0]
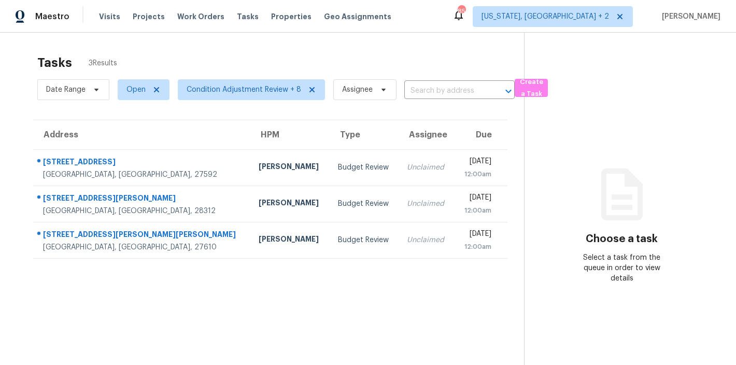
click at [219, 290] on section "Tasks 3 Results Date Range Open Condition Adjustment Review + 8 Assignee ​ Crea…" at bounding box center [271, 223] width 508 height 349
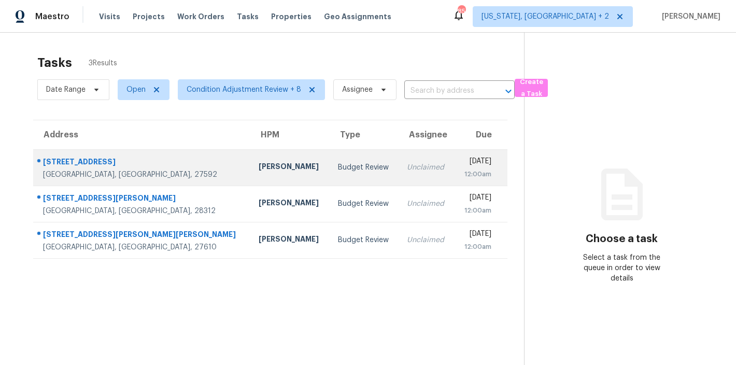
click at [251, 176] on td "[PERSON_NAME]" at bounding box center [290, 167] width 79 height 36
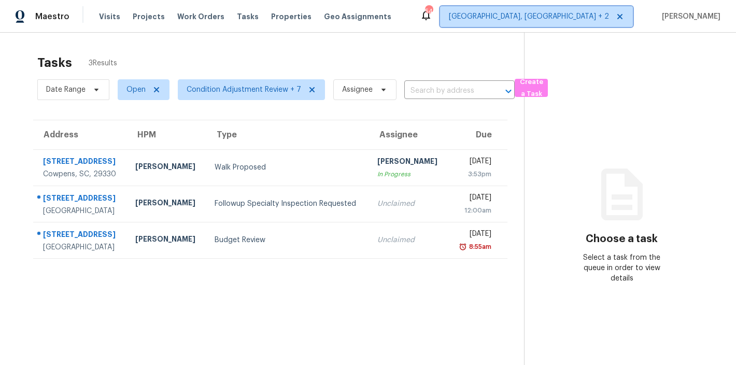
click at [587, 18] on span "[GEOGRAPHIC_DATA], [GEOGRAPHIC_DATA] + 2" at bounding box center [529, 16] width 160 height 10
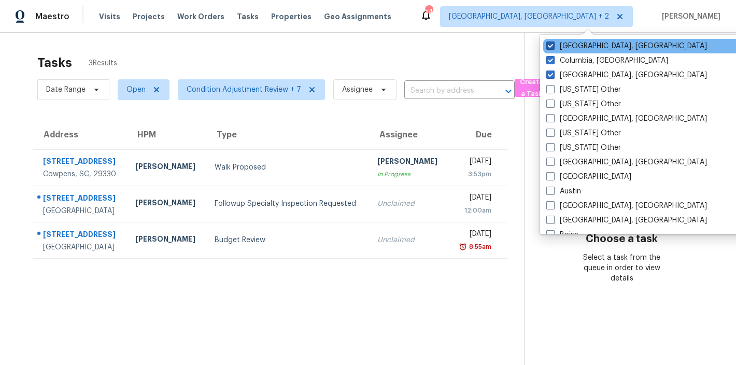
click at [568, 50] on label "[GEOGRAPHIC_DATA], [GEOGRAPHIC_DATA]" at bounding box center [627, 46] width 161 height 10
click at [553, 48] on input "[GEOGRAPHIC_DATA], [GEOGRAPHIC_DATA]" at bounding box center [550, 44] width 7 height 7
checkbox input "false"
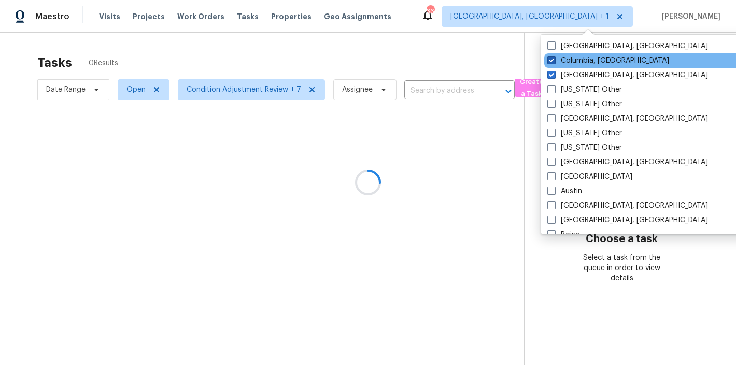
click at [568, 58] on label "Columbia, [GEOGRAPHIC_DATA]" at bounding box center [609, 60] width 122 height 10
click at [554, 58] on input "Columbia, [GEOGRAPHIC_DATA]" at bounding box center [551, 58] width 7 height 7
checkbox input "false"
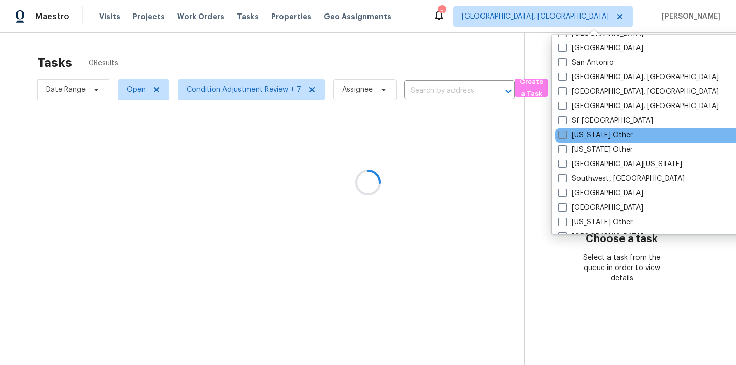
scroll to position [1277, 0]
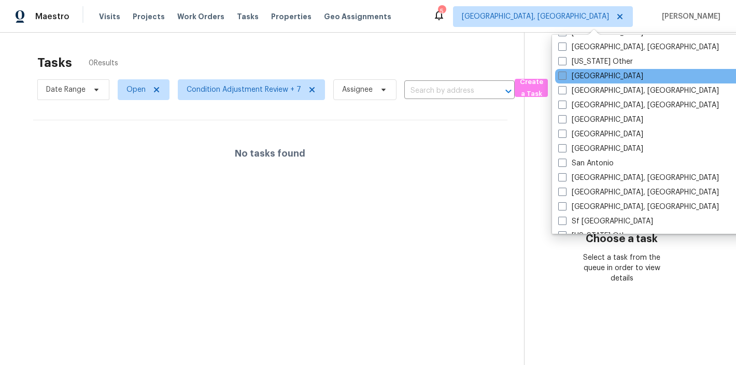
click at [580, 72] on label "[GEOGRAPHIC_DATA]" at bounding box center [601, 76] width 85 height 10
click at [565, 72] on input "[GEOGRAPHIC_DATA]" at bounding box center [562, 74] width 7 height 7
checkbox input "true"
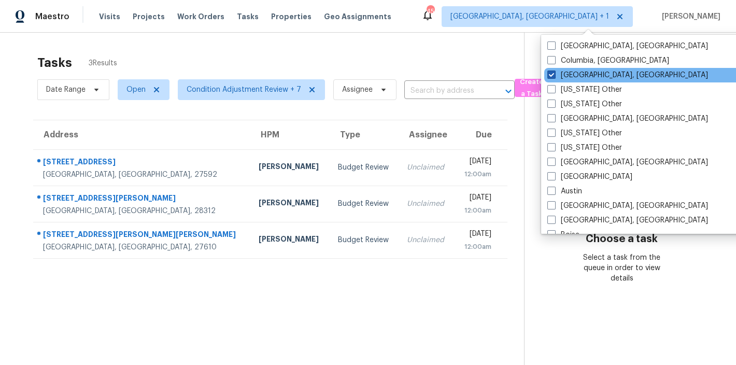
click at [552, 72] on span at bounding box center [552, 75] width 8 height 8
click at [552, 72] on input "[GEOGRAPHIC_DATA], [GEOGRAPHIC_DATA]" at bounding box center [551, 73] width 7 height 7
checkbox input "false"
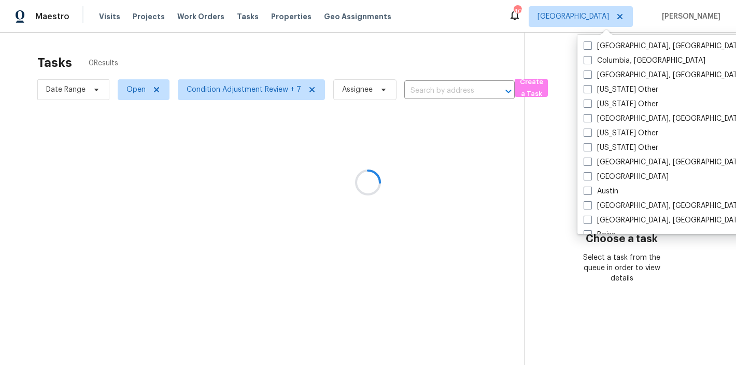
click at [495, 16] on div at bounding box center [368, 182] width 736 height 365
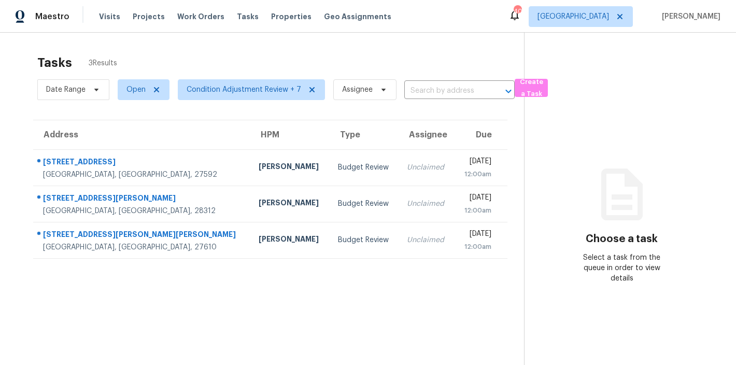
click at [205, 22] on div "Visits Projects Work Orders Tasks Properties Geo Assignments" at bounding box center [251, 16] width 305 height 21
click at [199, 19] on span "Work Orders" at bounding box center [200, 16] width 47 height 10
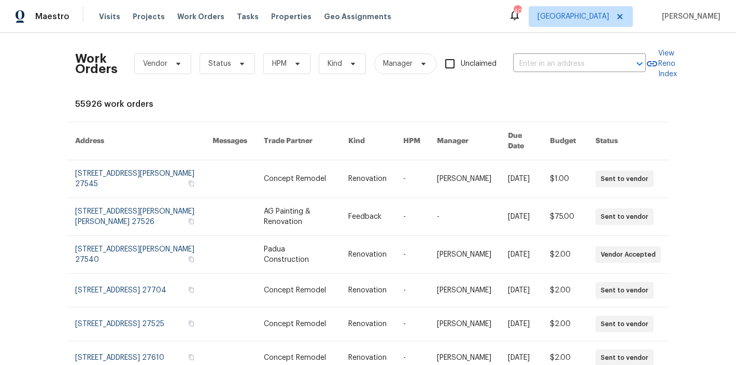
click at [292, 99] on div "55926 work orders" at bounding box center [368, 104] width 586 height 10
click at [567, 64] on input "text" at bounding box center [565, 64] width 104 height 16
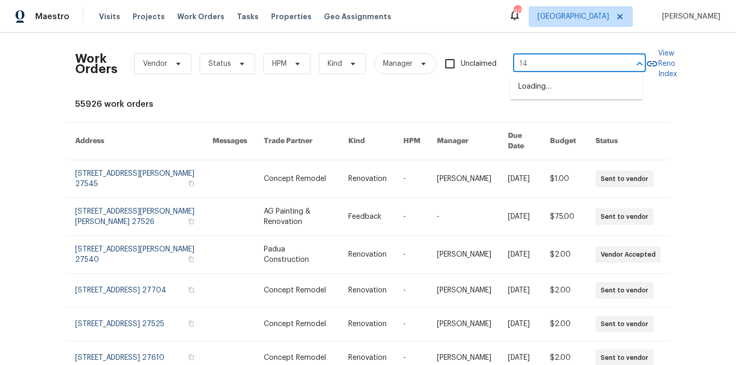
type input "1"
type input "cross link"
click at [588, 95] on li "[STREET_ADDRESS]" at bounding box center [576, 86] width 133 height 17
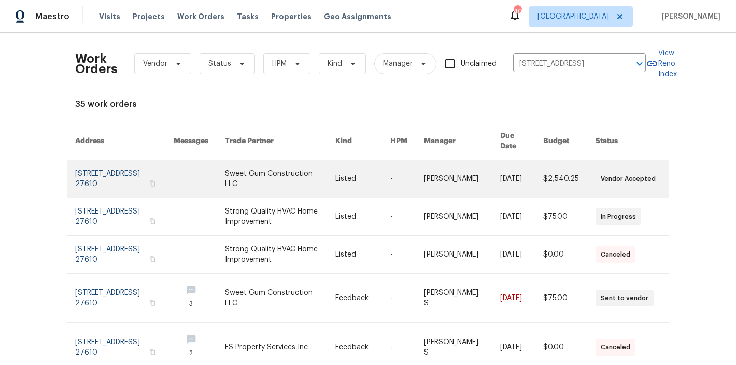
click at [227, 166] on td "Sweet Gum Construction LLC" at bounding box center [272, 179] width 111 height 38
click at [255, 167] on link at bounding box center [280, 178] width 111 height 37
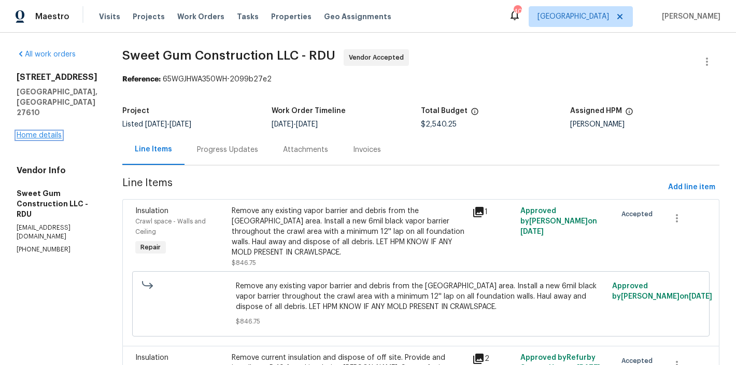
click at [40, 132] on link "Home details" at bounding box center [39, 135] width 45 height 7
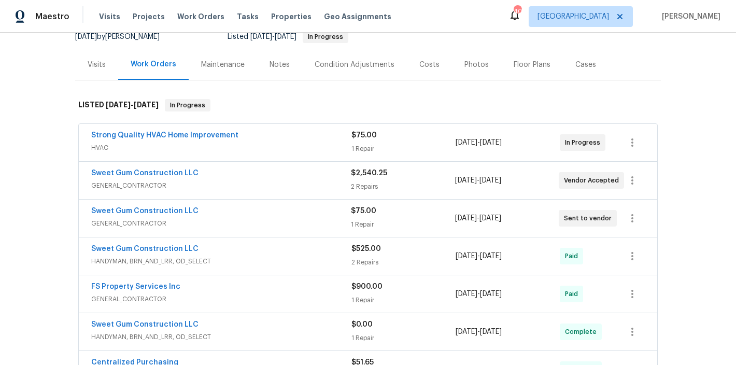
scroll to position [134, 0]
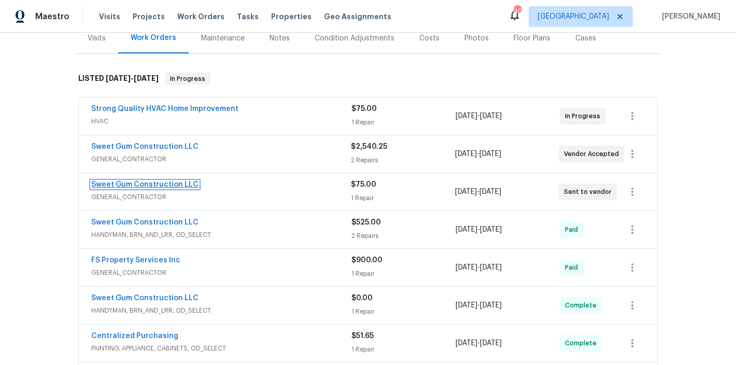
click at [140, 183] on link "Sweet Gum Construction LLC" at bounding box center [144, 184] width 107 height 7
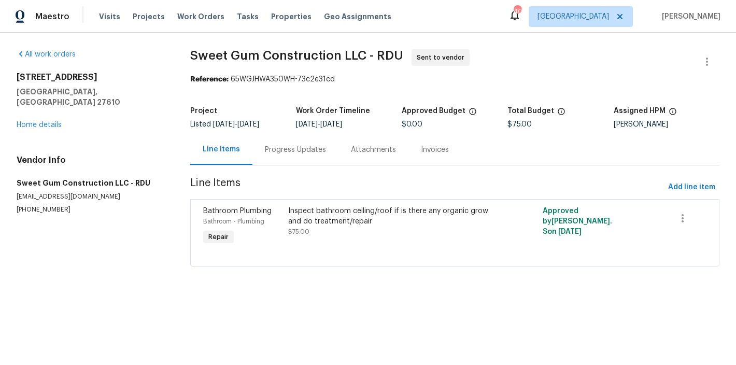
click at [314, 216] on div "Inspect bathroom ceiling/roof if is there any organic grow and do treatment/rep…" at bounding box center [391, 216] width 206 height 21
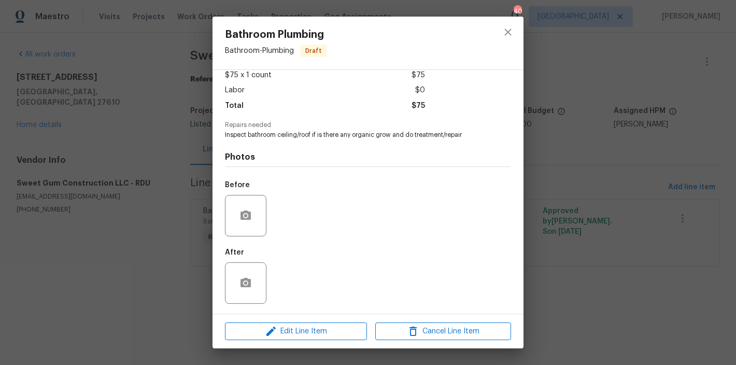
scroll to position [61, 0]
click at [509, 31] on icon "close" at bounding box center [508, 32] width 7 height 7
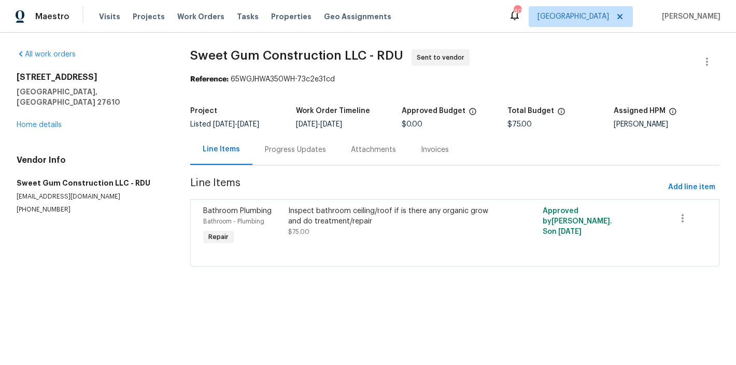
click at [355, 217] on div "Inspect bathroom ceiling/roof if is there any organic grow and do treatment/rep…" at bounding box center [391, 216] width 206 height 21
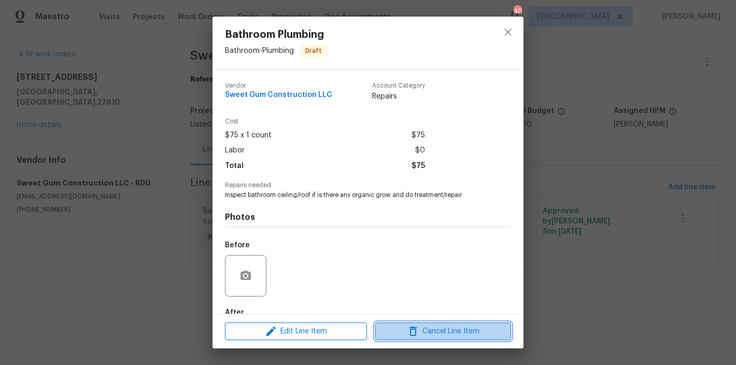
click at [457, 330] on span "Cancel Line Item" at bounding box center [444, 331] width 130 height 13
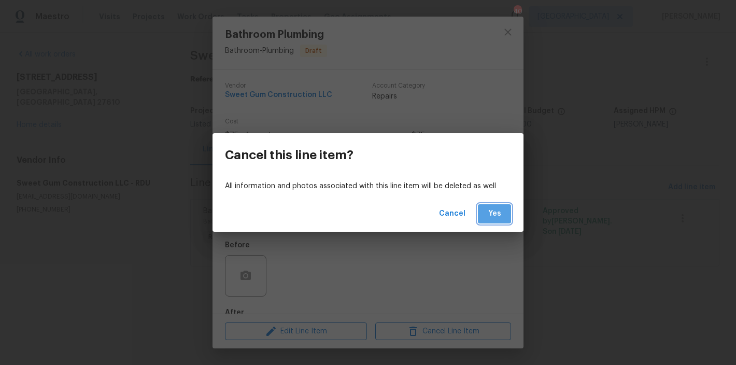
click at [488, 218] on span "Yes" at bounding box center [494, 213] width 17 height 13
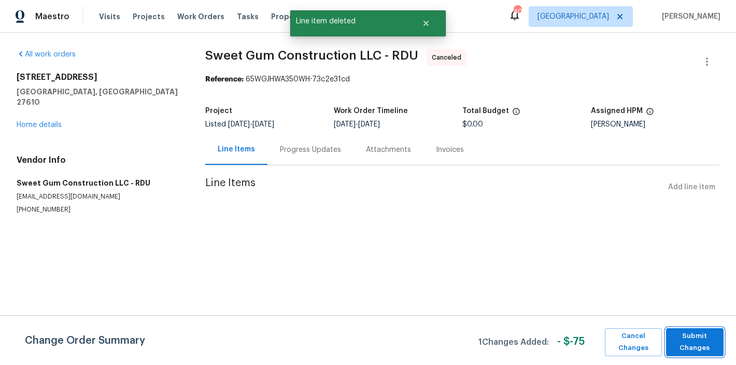
click at [701, 343] on span "Submit Changes" at bounding box center [695, 342] width 47 height 24
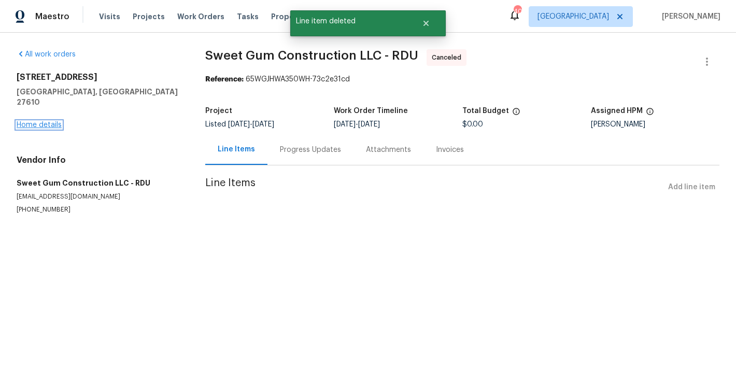
click at [39, 121] on link "Home details" at bounding box center [39, 124] width 45 height 7
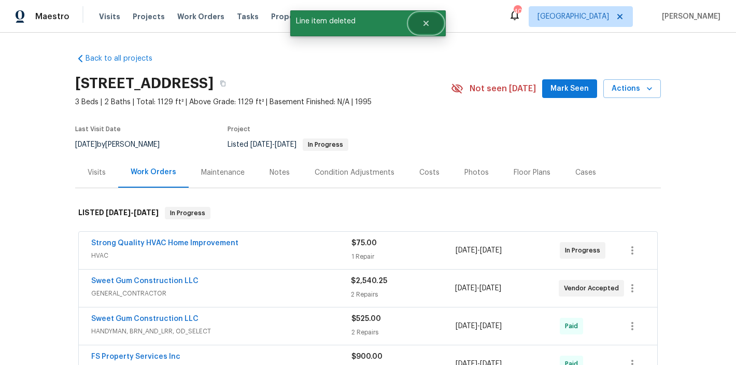
click at [433, 24] on button "Close" at bounding box center [426, 23] width 34 height 21
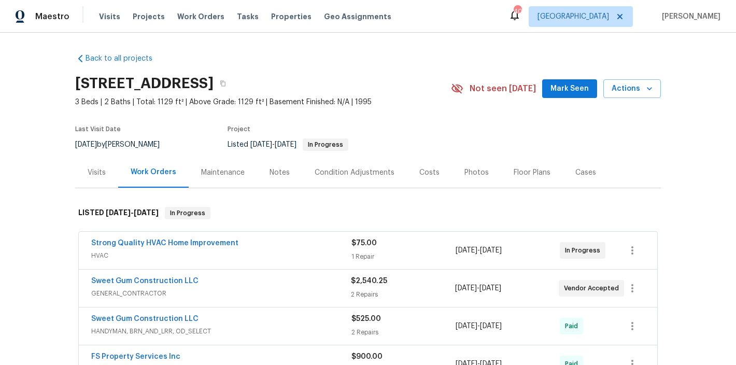
click at [469, 13] on div "Maestro Visits Projects Work Orders Tasks Properties Geo Assignments 40 Raleigh…" at bounding box center [368, 16] width 736 height 33
click at [409, 43] on div "Back to all projects [STREET_ADDRESS] 3 Beds | 2 Baths | Total: 1129 ft² | Abov…" at bounding box center [368, 199] width 736 height 332
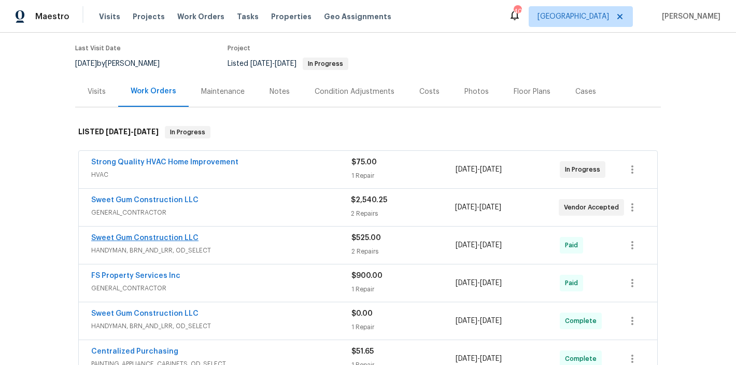
scroll to position [97, 0]
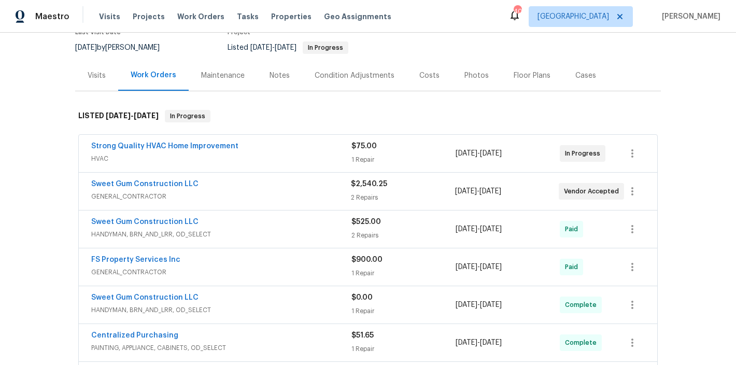
click at [159, 178] on div "Sweet Gum Construction LLC GENERAL_CONTRACTOR $2,540.25 2 Repairs [DATE] - [DAT…" at bounding box center [368, 191] width 579 height 37
click at [159, 184] on link "Sweet Gum Construction LLC" at bounding box center [144, 183] width 107 height 7
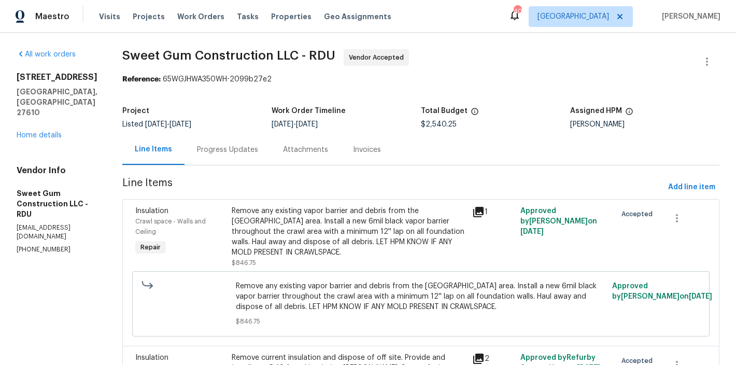
click at [278, 230] on div "Remove any existing vapor barrier and debris from the [GEOGRAPHIC_DATA] area. I…" at bounding box center [349, 232] width 234 height 52
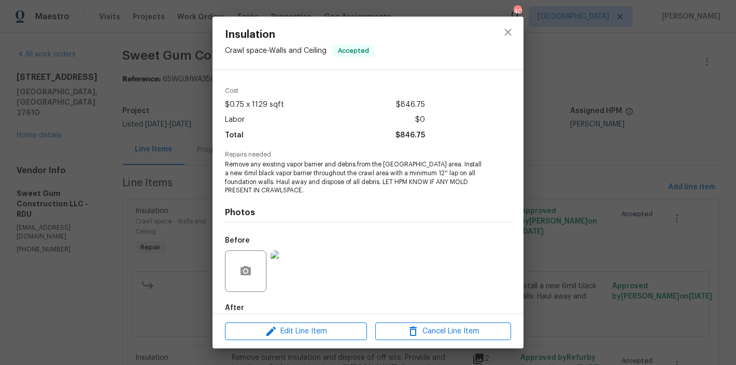
scroll to position [87, 0]
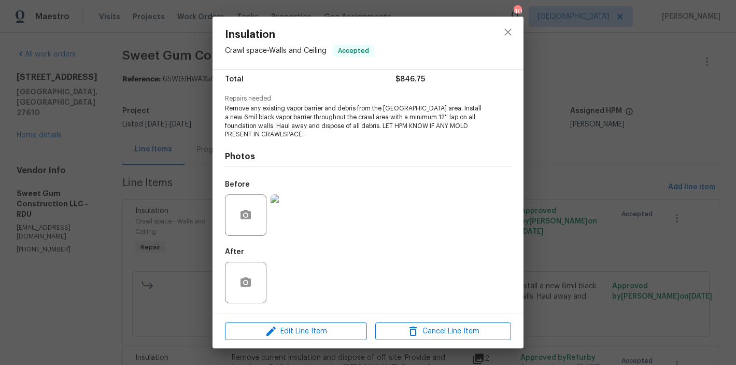
click at [283, 210] on img at bounding box center [291, 214] width 41 height 41
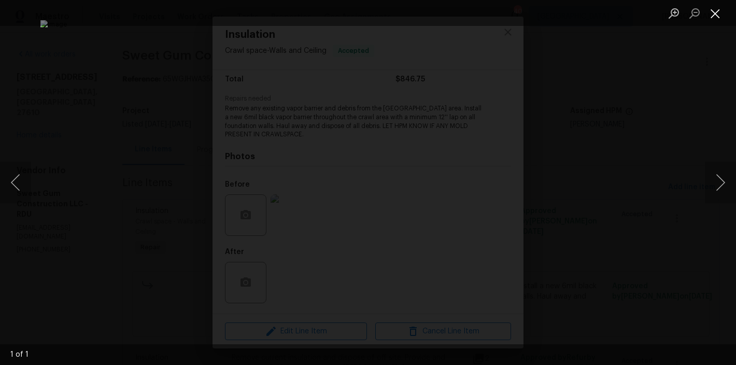
click at [713, 13] on button "Close lightbox" at bounding box center [715, 13] width 21 height 18
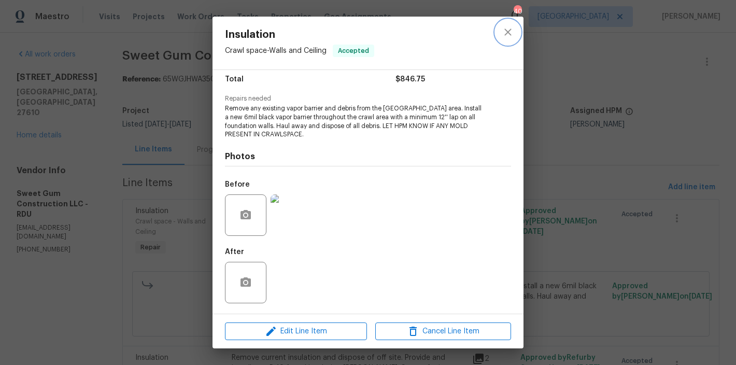
click at [513, 23] on button "close" at bounding box center [508, 32] width 25 height 25
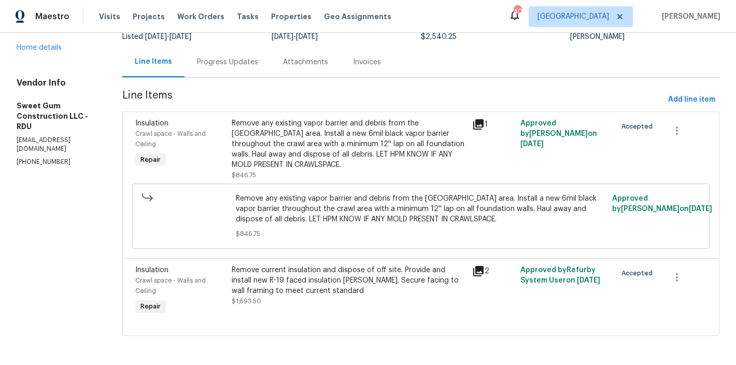
scroll to position [96, 0]
click at [304, 274] on div "Remove current insulation and dispose of off site. Provide and install new R-19…" at bounding box center [349, 280] width 234 height 31
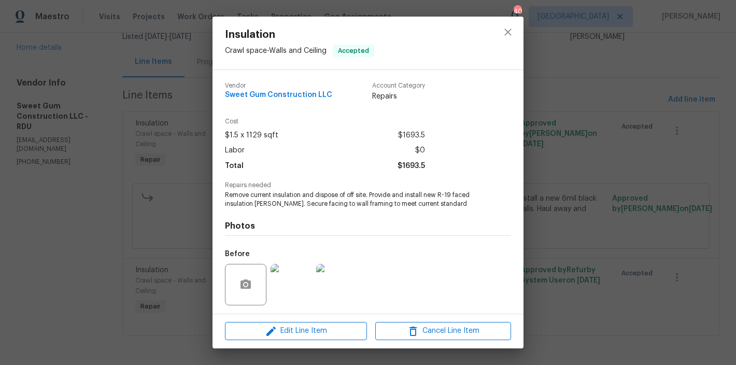
click at [296, 271] on img at bounding box center [291, 284] width 41 height 41
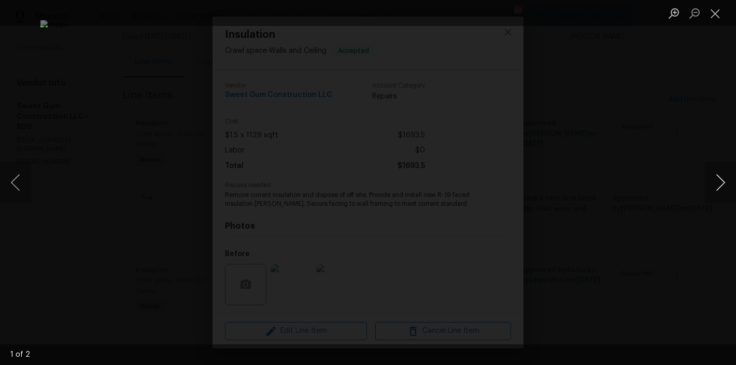
click at [709, 181] on button "Next image" at bounding box center [720, 182] width 31 height 41
click at [717, 12] on button "Close lightbox" at bounding box center [715, 13] width 21 height 18
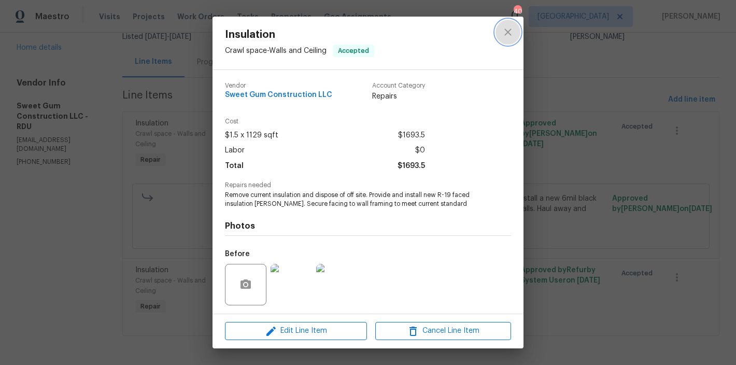
click at [505, 27] on icon "close" at bounding box center [508, 32] width 12 height 12
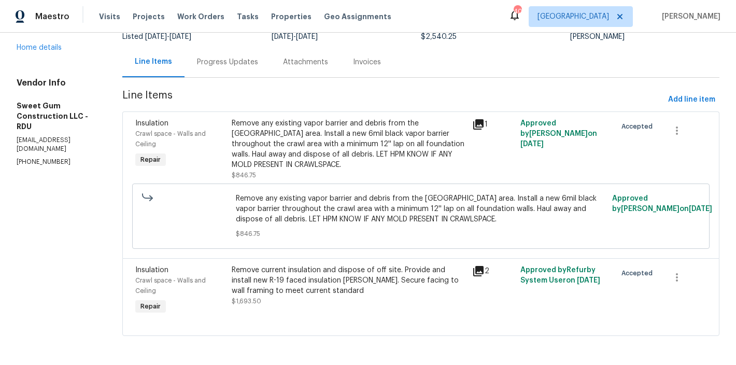
click at [471, 16] on div "Maestro Visits Projects Work Orders Tasks Properties Geo Assignments 40 Raleigh…" at bounding box center [368, 16] width 736 height 33
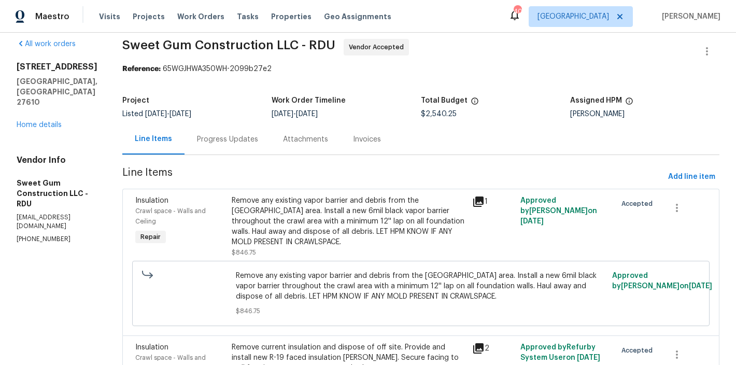
scroll to position [0, 0]
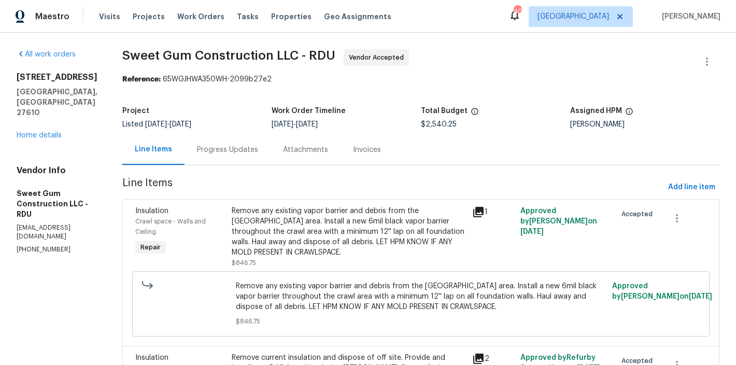
click at [466, 8] on div "Maestro Visits Projects Work Orders Tasks Properties Geo Assignments 40 Raleigh…" at bounding box center [368, 16] width 736 height 33
